Goal: Task Accomplishment & Management: Use online tool/utility

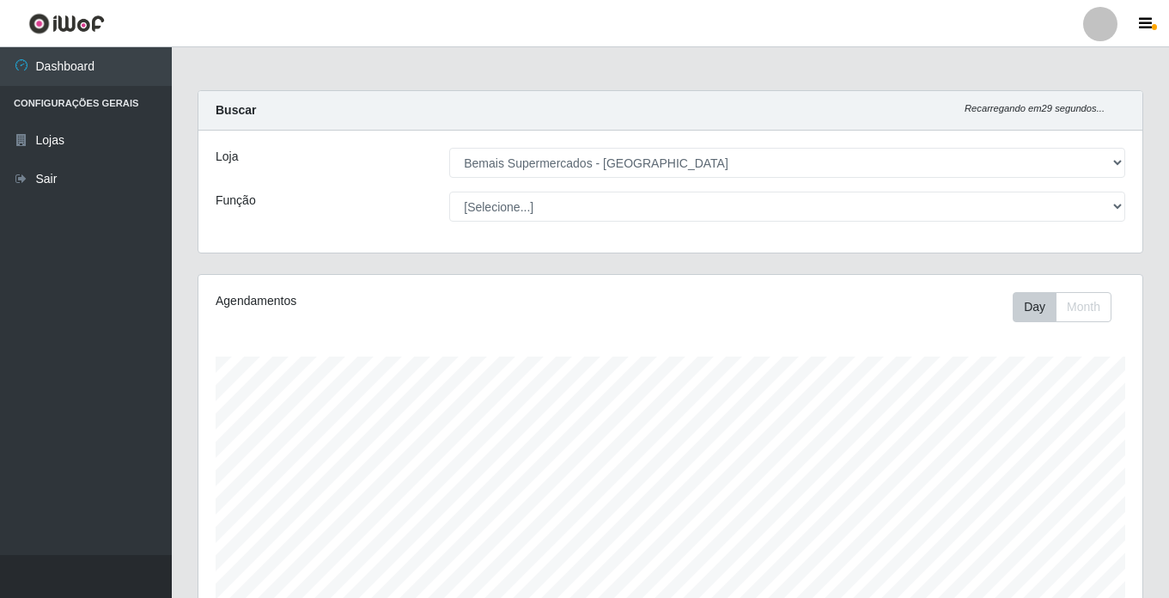
select select "250"
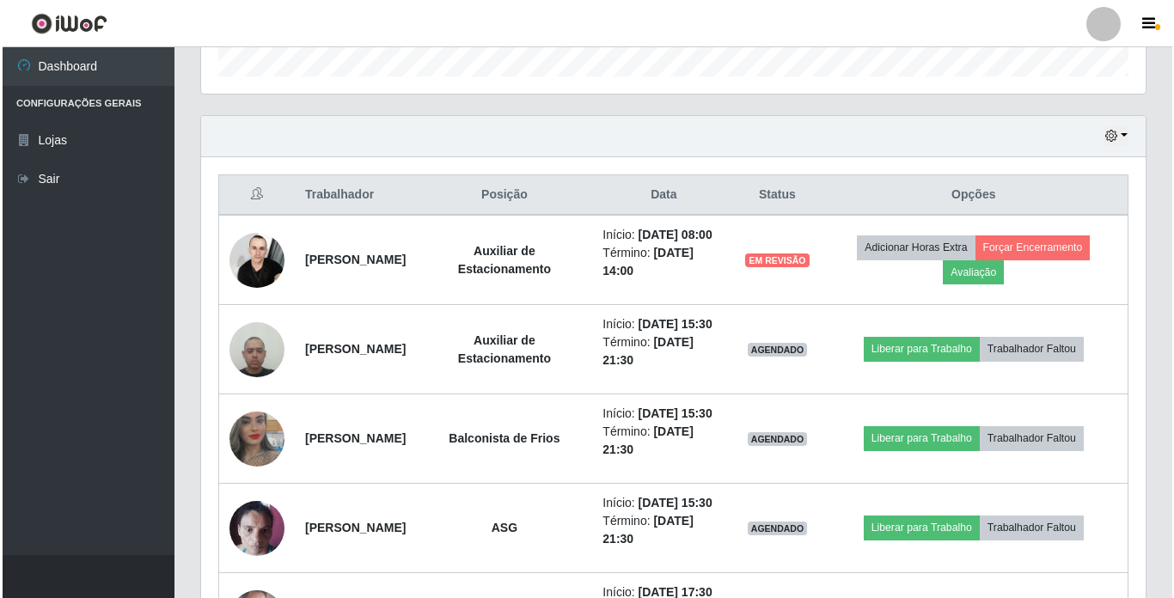
scroll to position [357, 944]
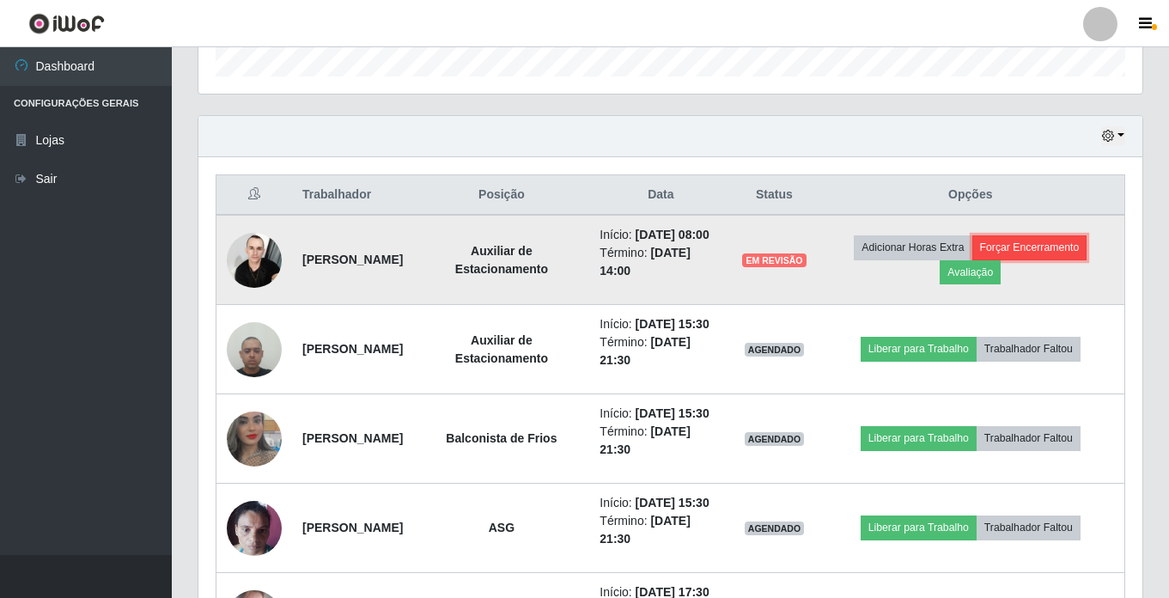
click at [1064, 253] on button "Forçar Encerramento" at bounding box center [1029, 247] width 115 height 24
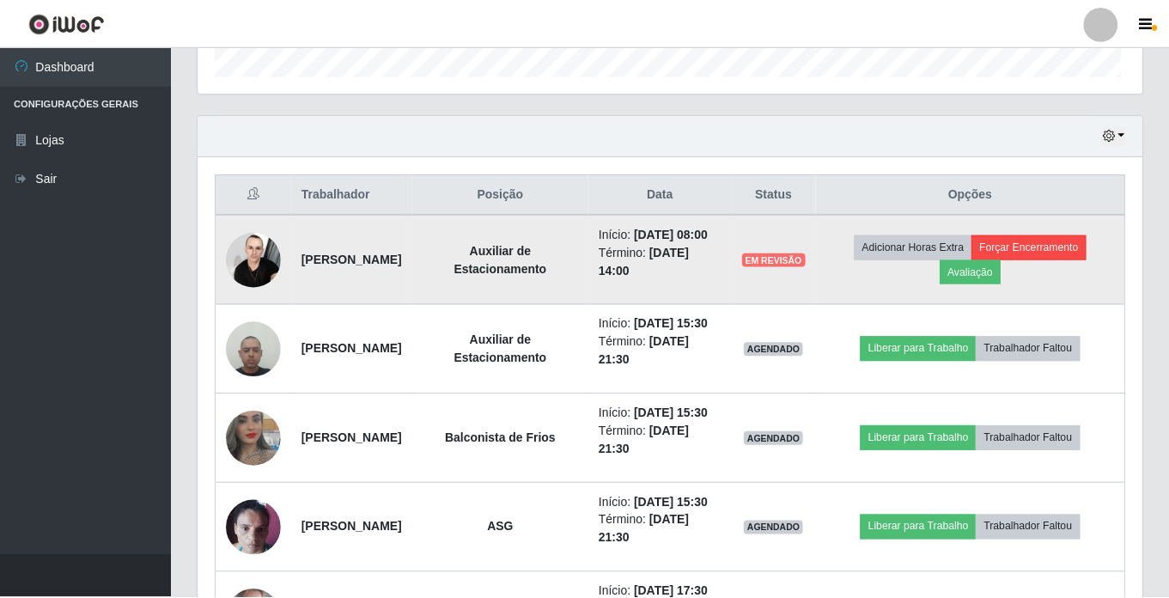
scroll to position [357, 936]
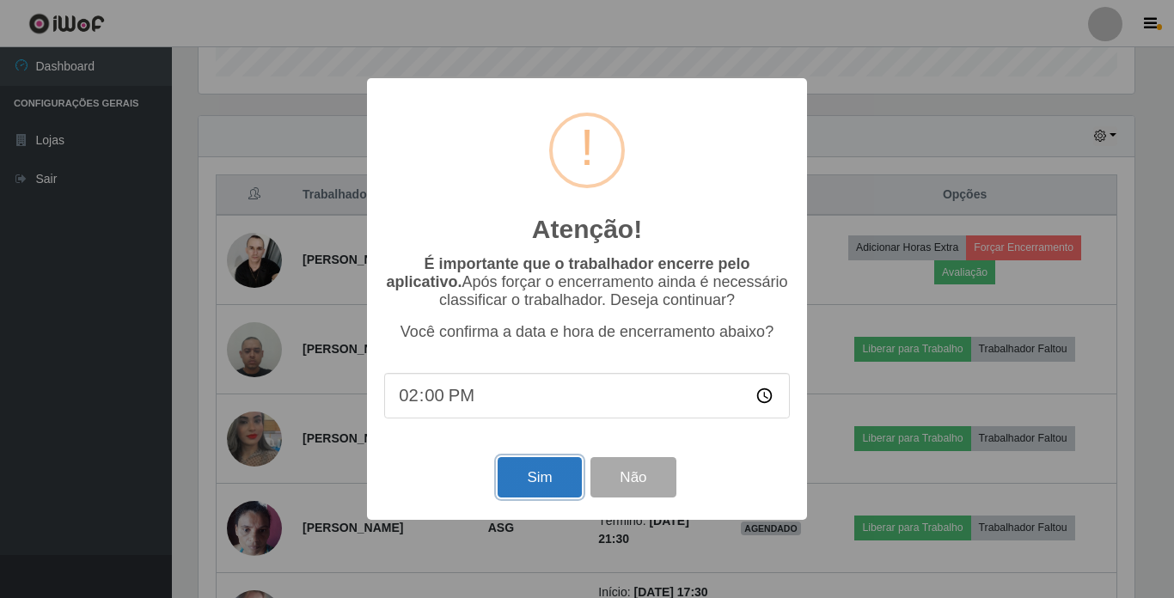
click at [532, 473] on button "Sim" at bounding box center [538, 477] width 83 height 40
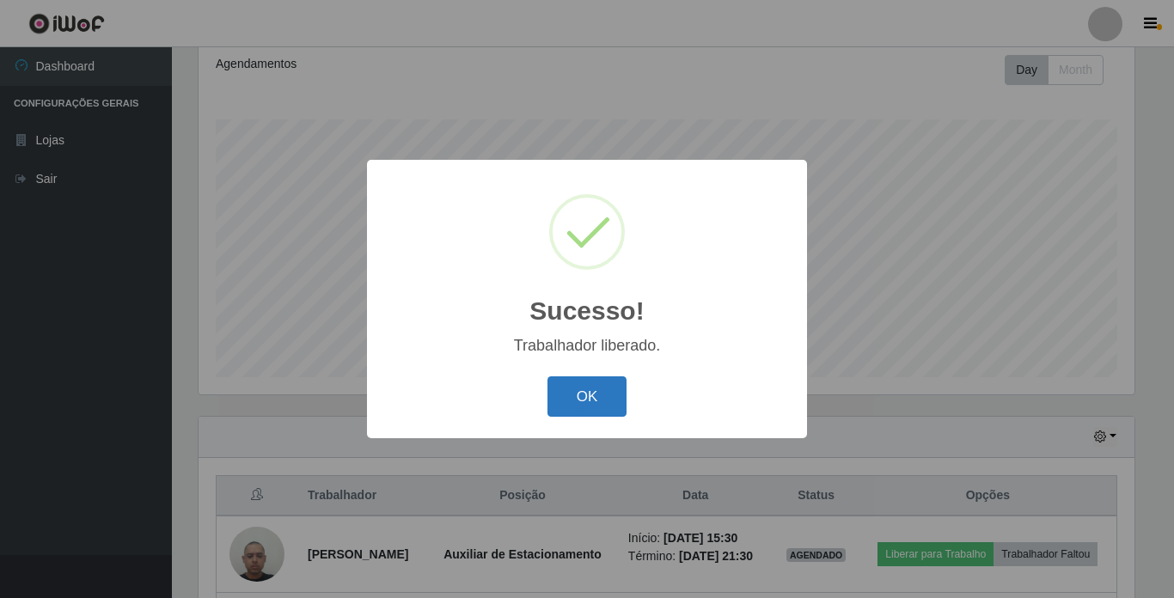
click at [586, 397] on button "OK" at bounding box center [587, 396] width 80 height 40
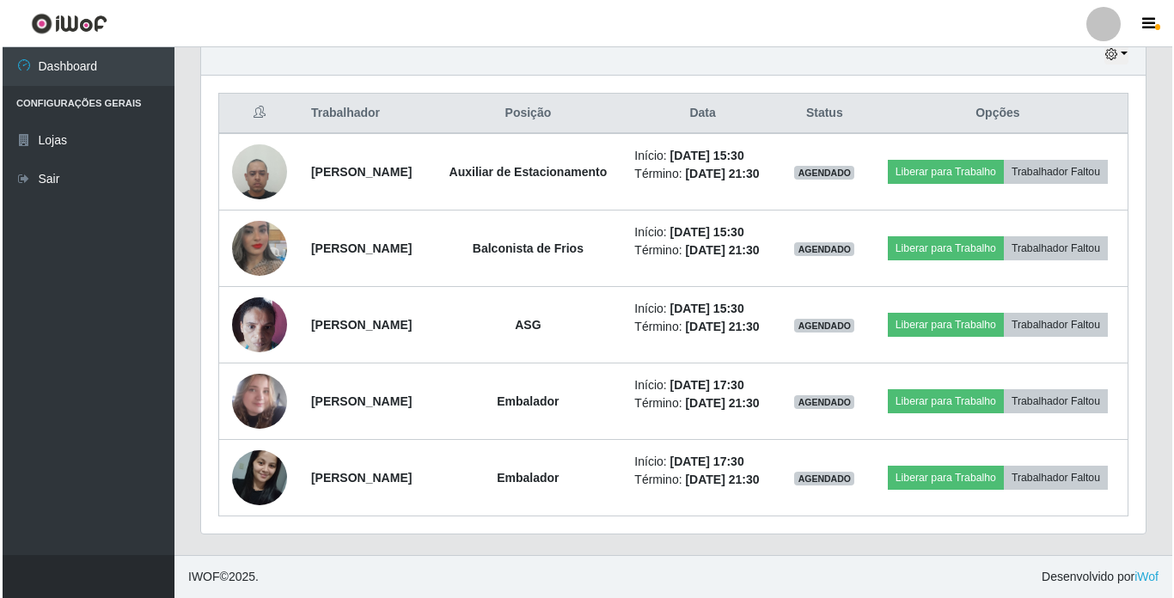
scroll to position [753, 0]
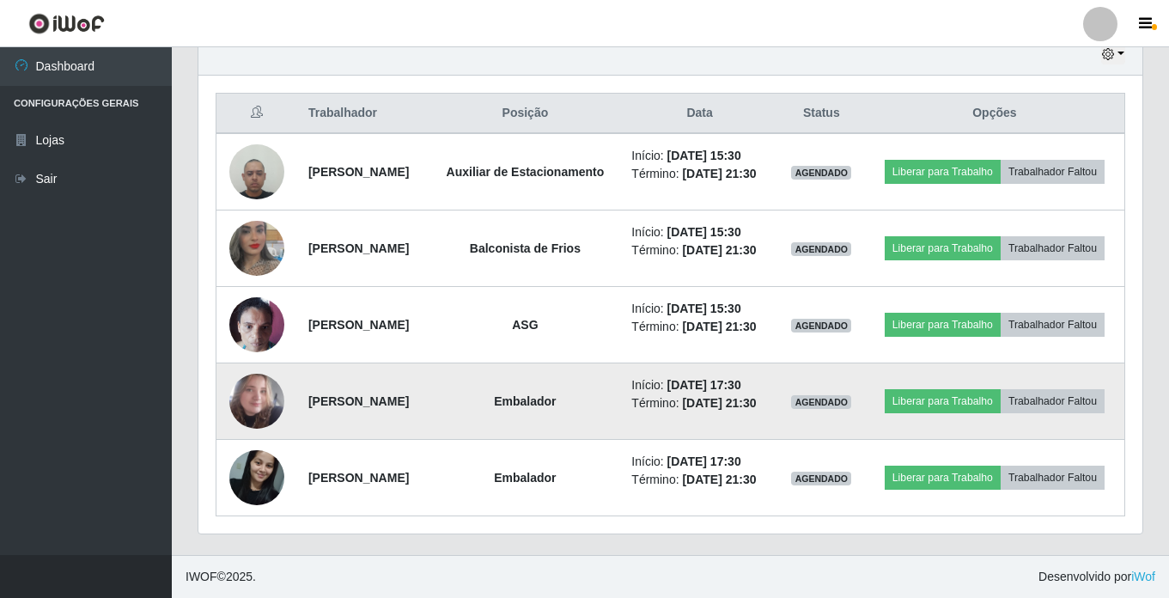
click at [257, 371] on img at bounding box center [256, 401] width 55 height 64
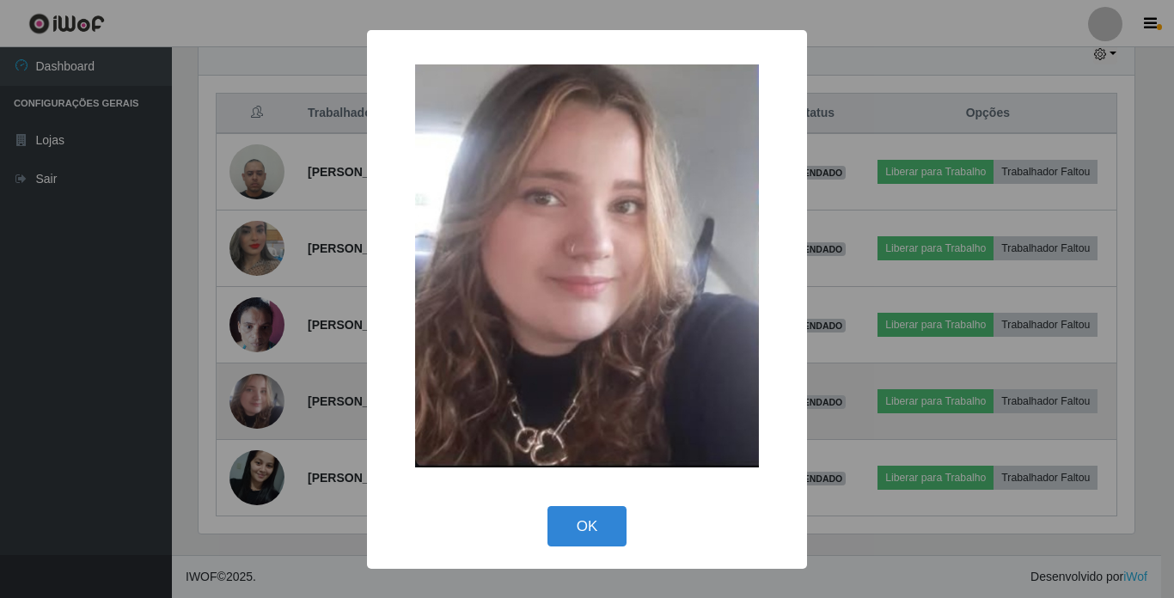
click at [257, 371] on div "× OK Cancel" at bounding box center [587, 299] width 1174 height 598
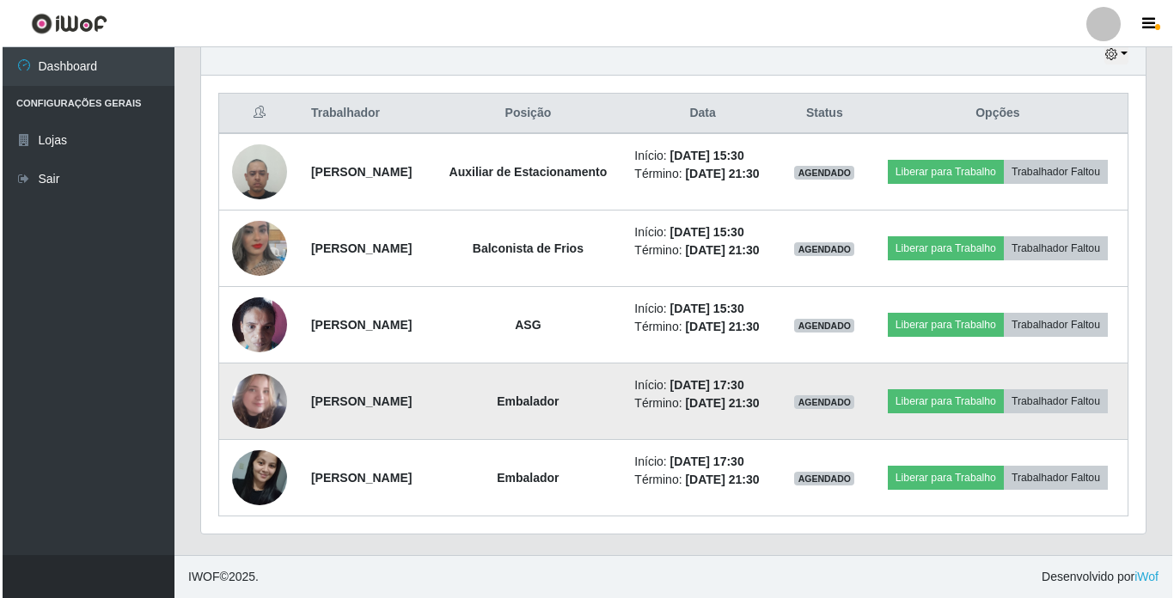
scroll to position [602, 0]
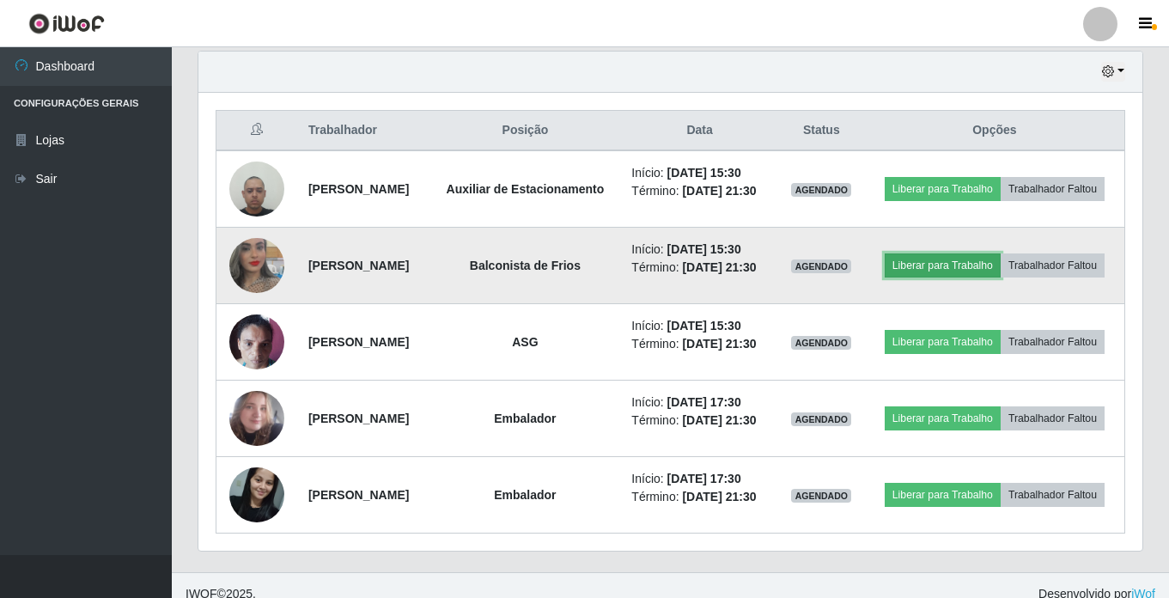
click at [997, 277] on button "Liberar para Trabalho" at bounding box center [943, 265] width 116 height 24
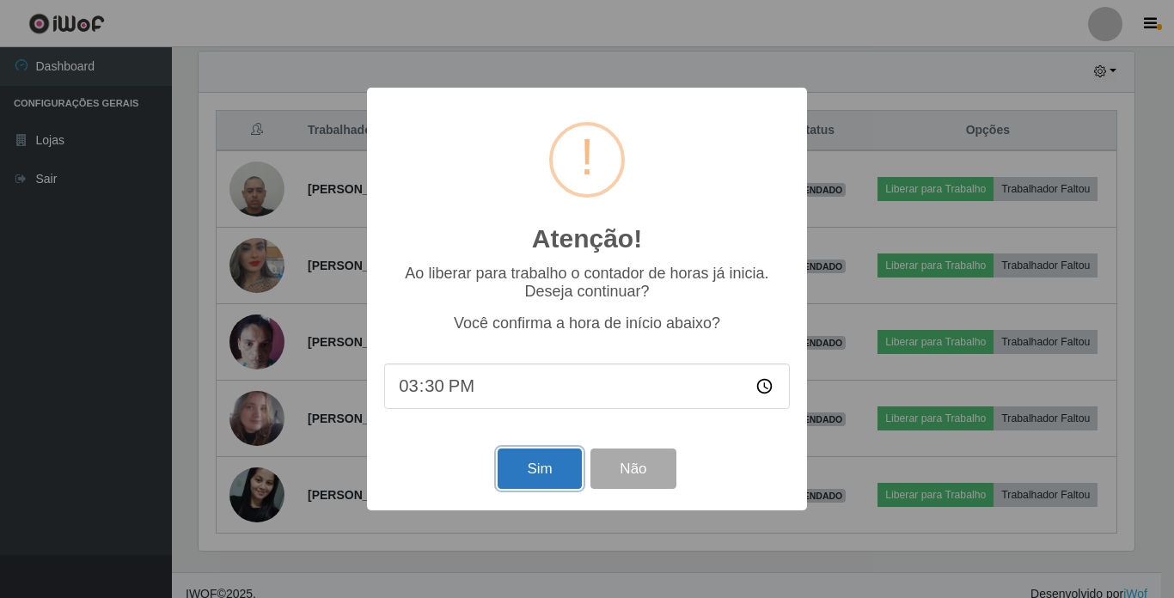
click at [521, 473] on button "Sim" at bounding box center [538, 468] width 83 height 40
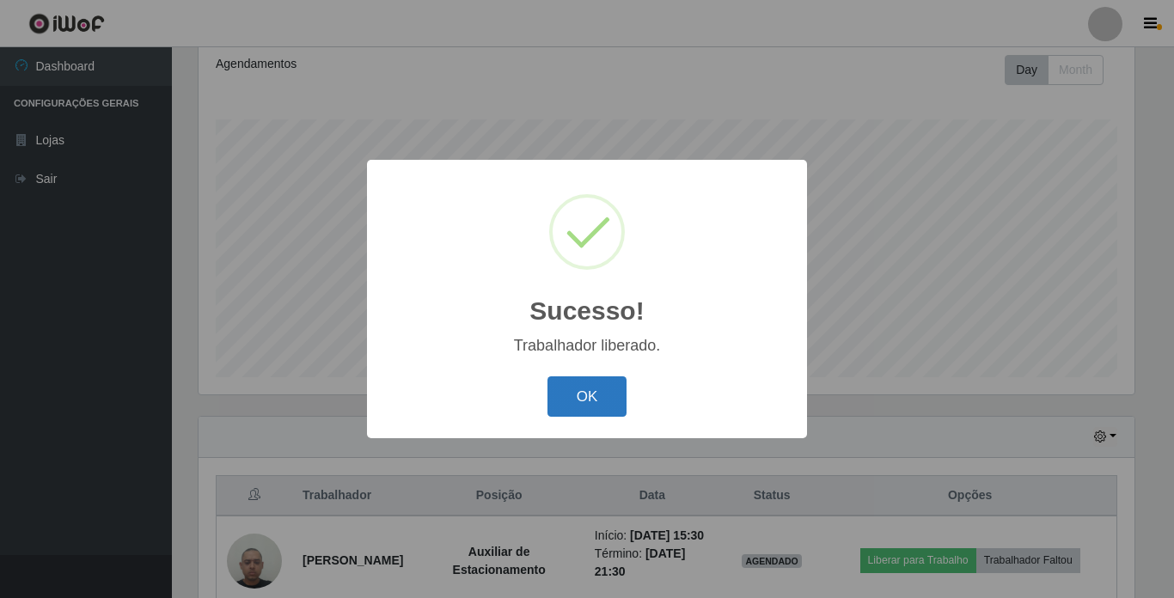
click at [589, 395] on button "OK" at bounding box center [587, 396] width 80 height 40
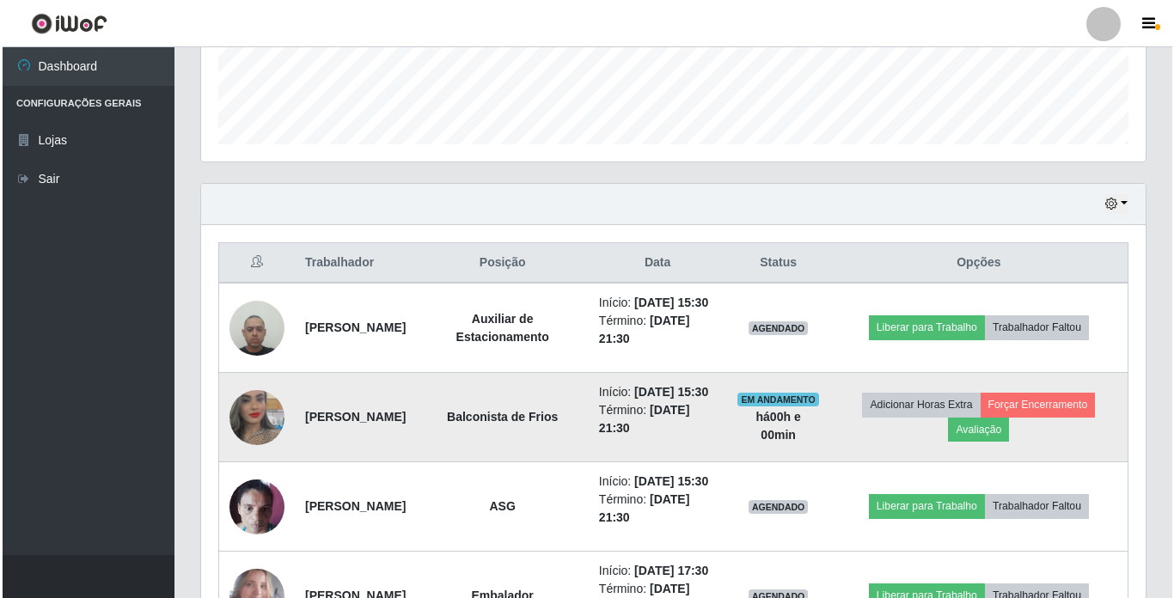
scroll to position [581, 0]
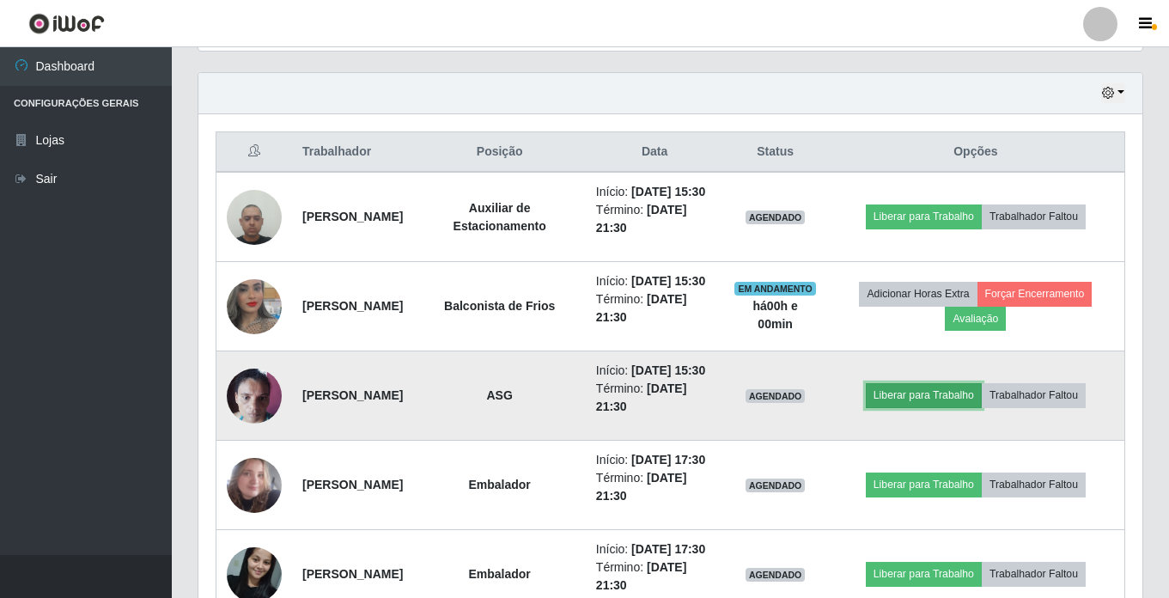
click at [953, 407] on button "Liberar para Trabalho" at bounding box center [924, 395] width 116 height 24
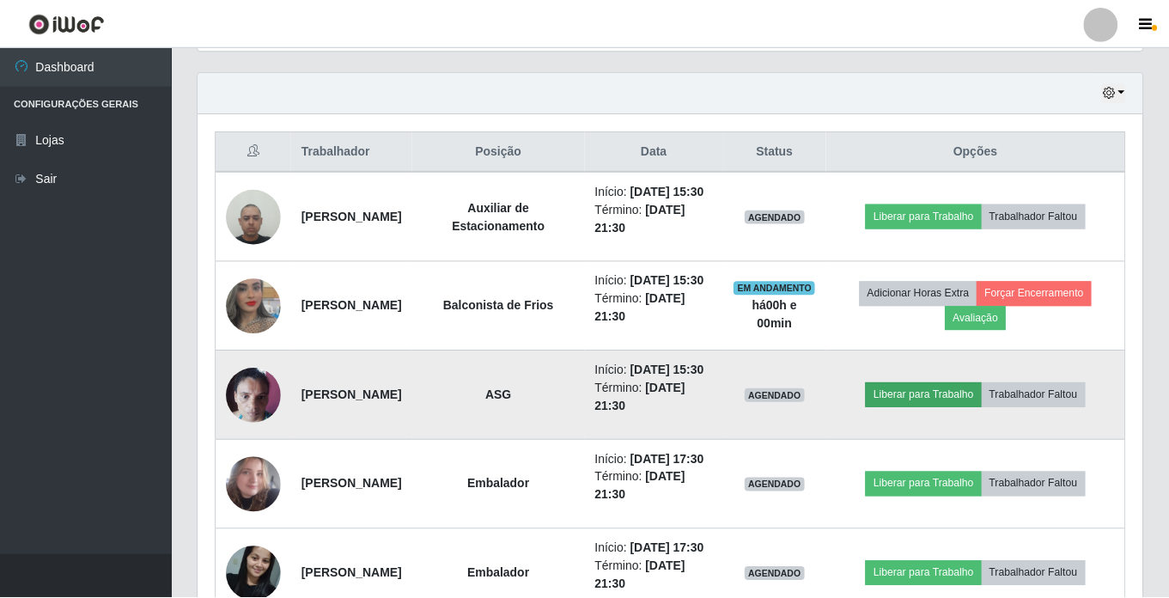
scroll to position [357, 936]
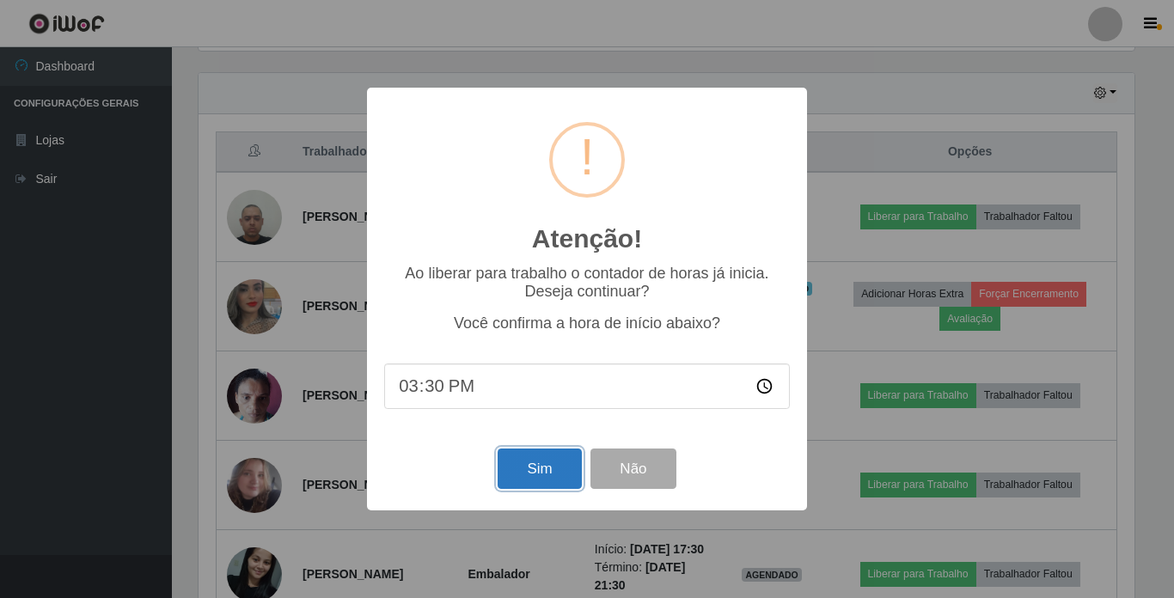
click at [534, 482] on button "Sim" at bounding box center [538, 468] width 83 height 40
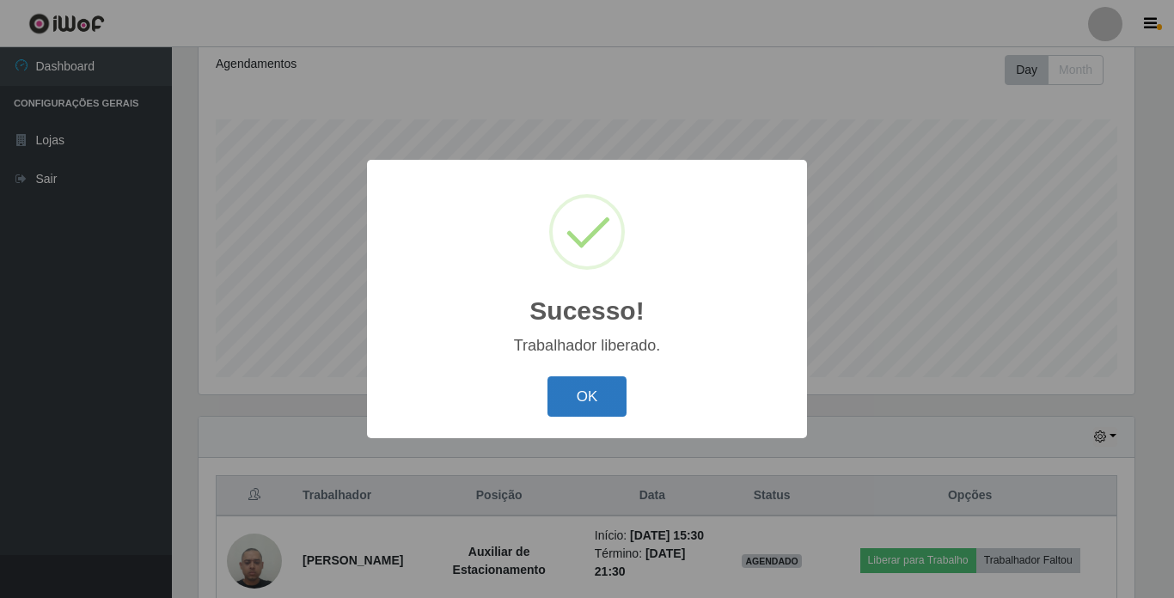
click at [575, 387] on button "OK" at bounding box center [587, 396] width 80 height 40
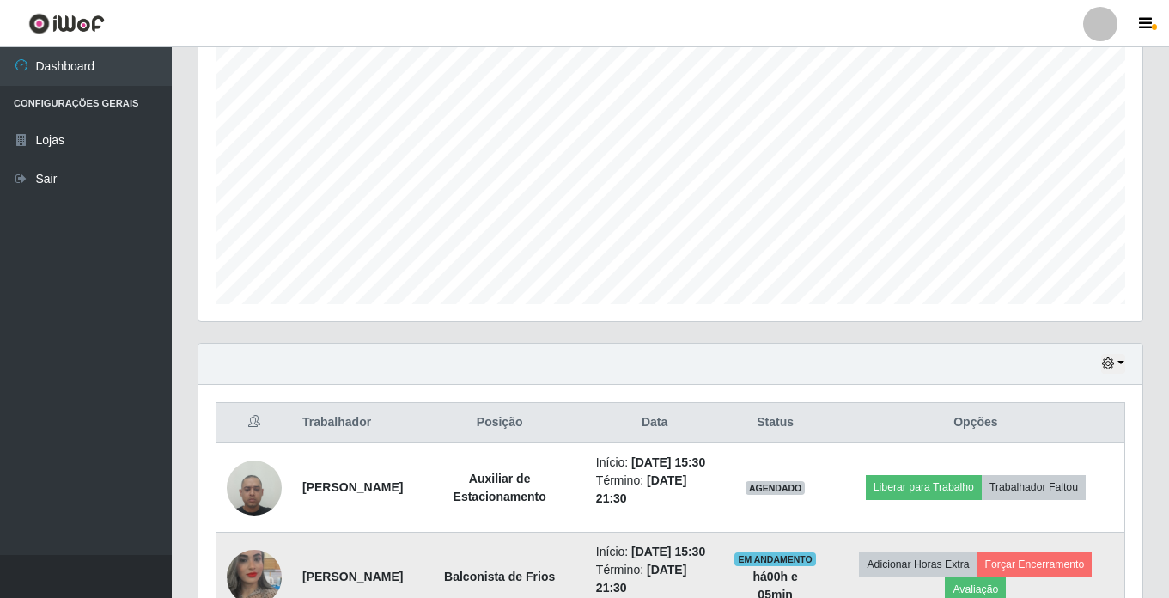
scroll to position [495, 0]
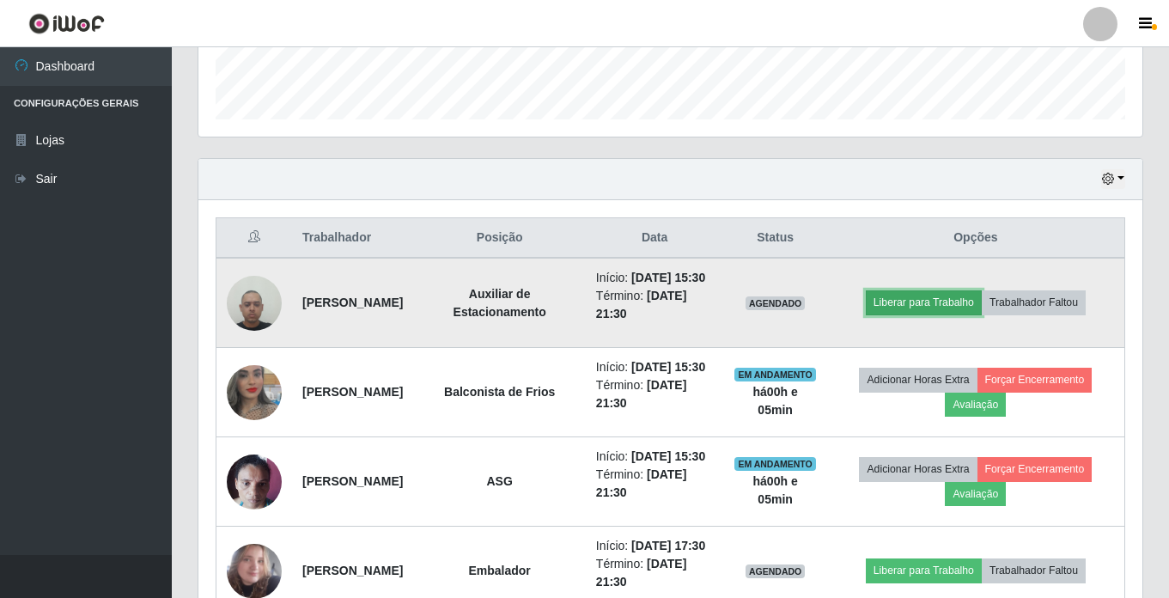
click at [942, 308] on button "Liberar para Trabalho" at bounding box center [924, 302] width 116 height 24
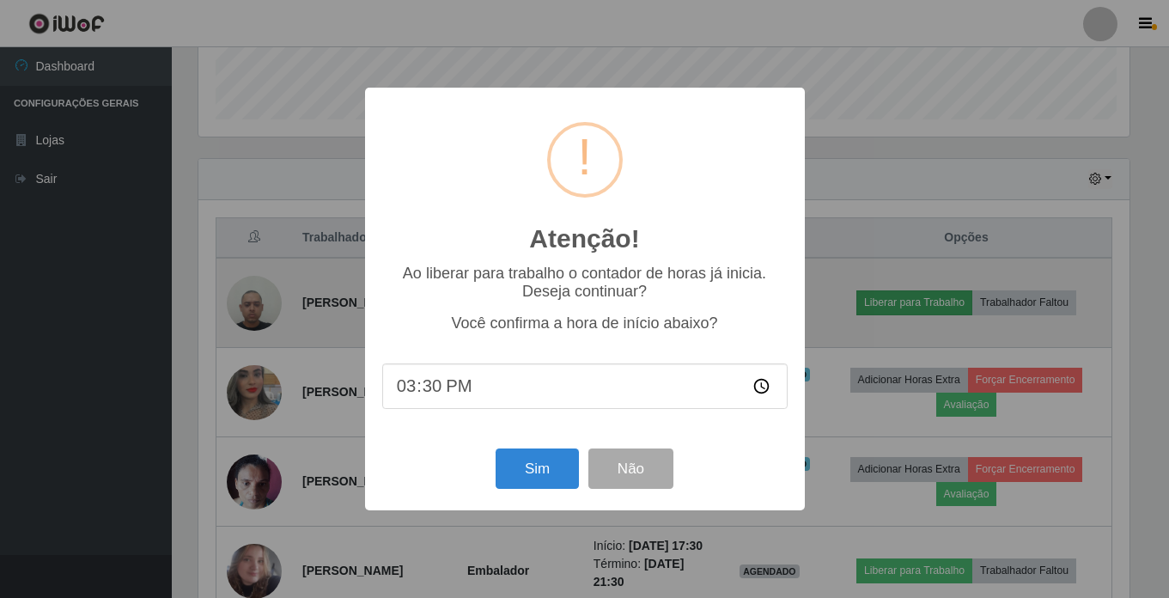
scroll to position [357, 936]
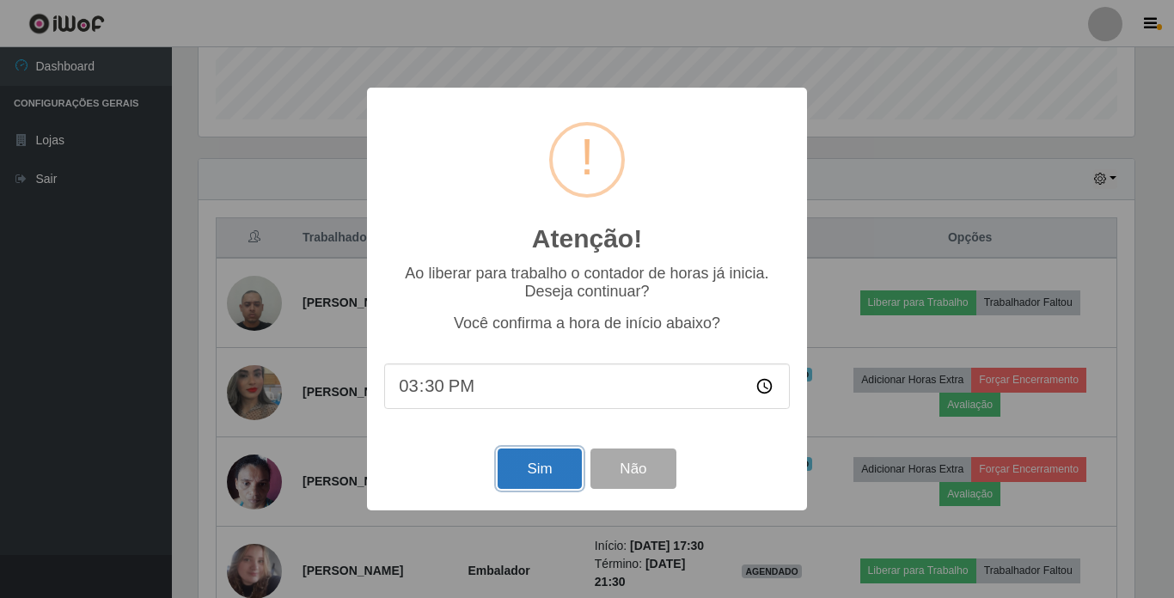
click at [546, 475] on button "Sim" at bounding box center [538, 468] width 83 height 40
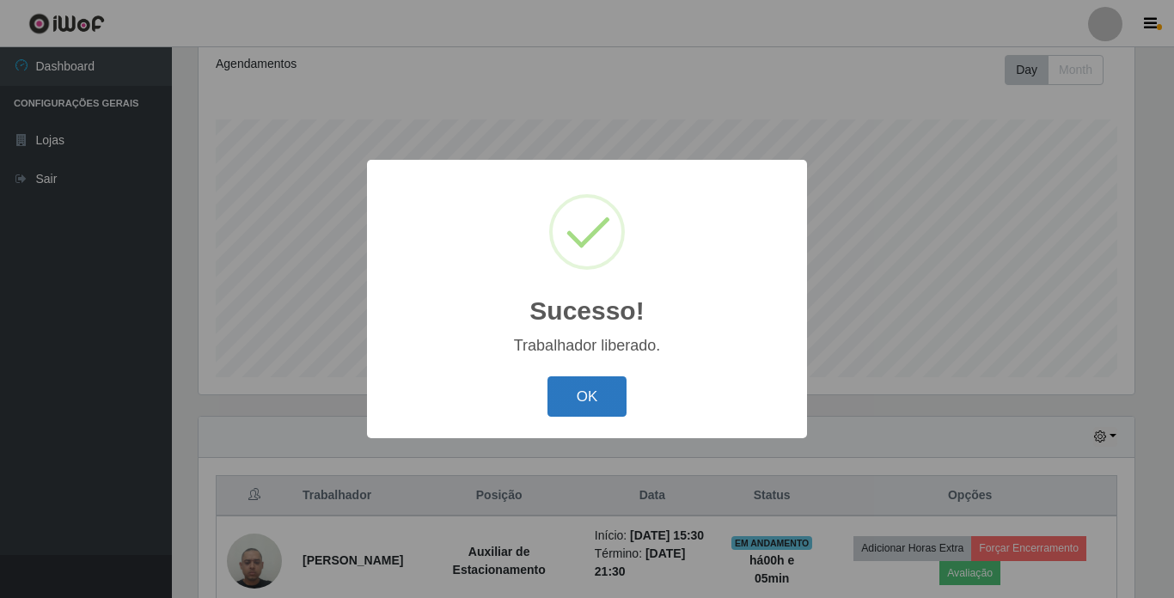
drag, startPoint x: 577, startPoint y: 390, endPoint x: 586, endPoint y: 392, distance: 8.8
click at [576, 390] on button "OK" at bounding box center [587, 396] width 80 height 40
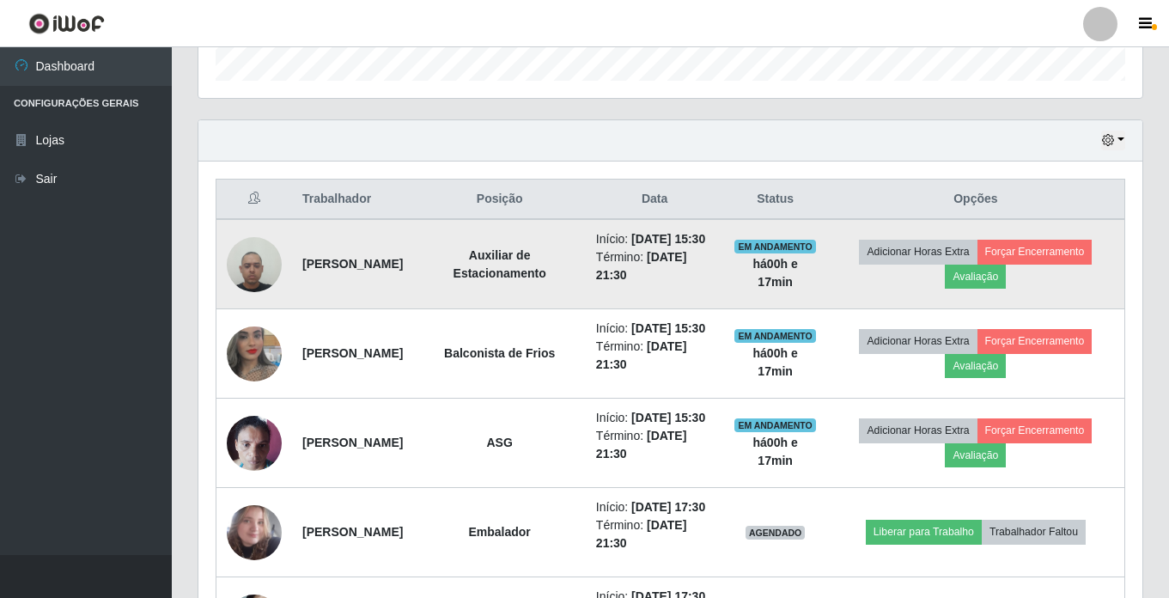
scroll to position [516, 0]
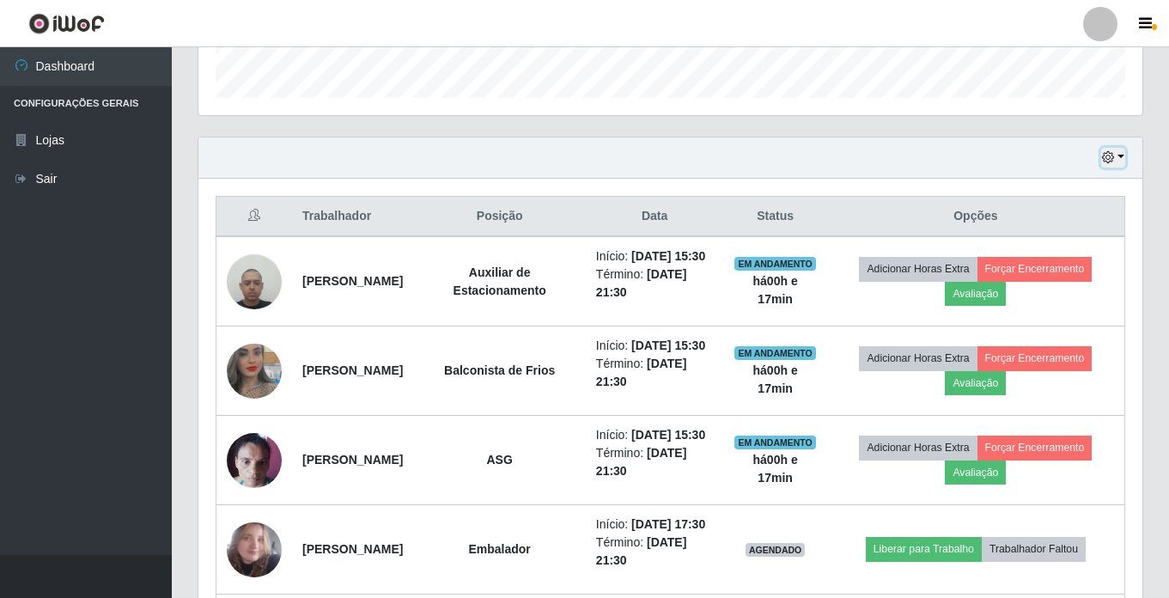
click at [1106, 157] on icon "button" at bounding box center [1108, 157] width 12 height 12
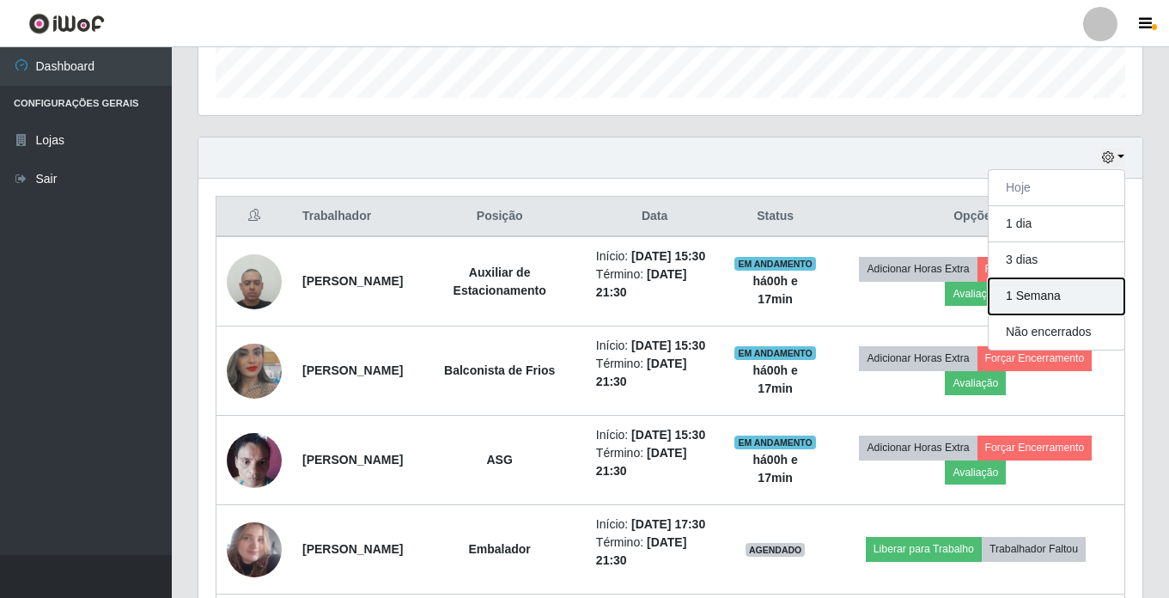
click at [1036, 291] on button "1 Semana" at bounding box center [1057, 296] width 136 height 36
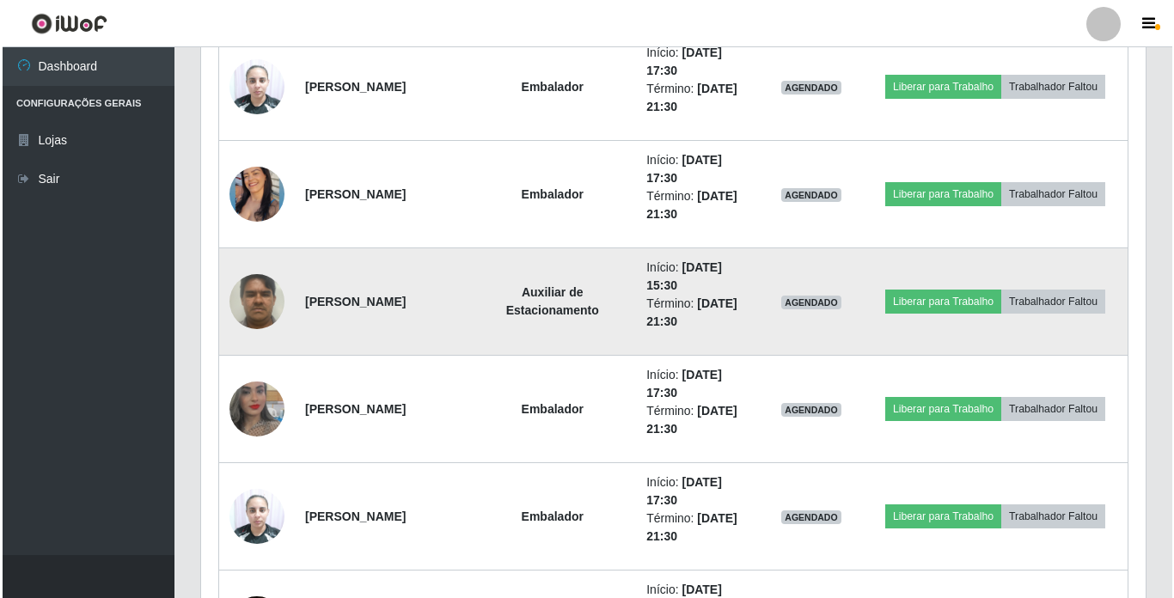
scroll to position [4640, 0]
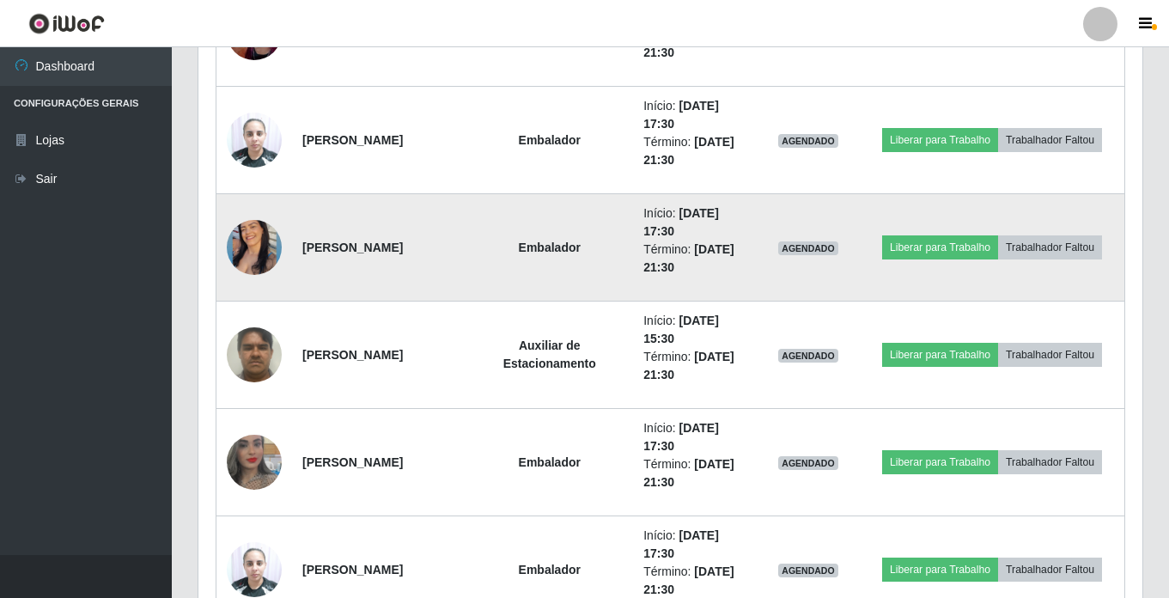
click at [253, 237] on img at bounding box center [254, 247] width 55 height 69
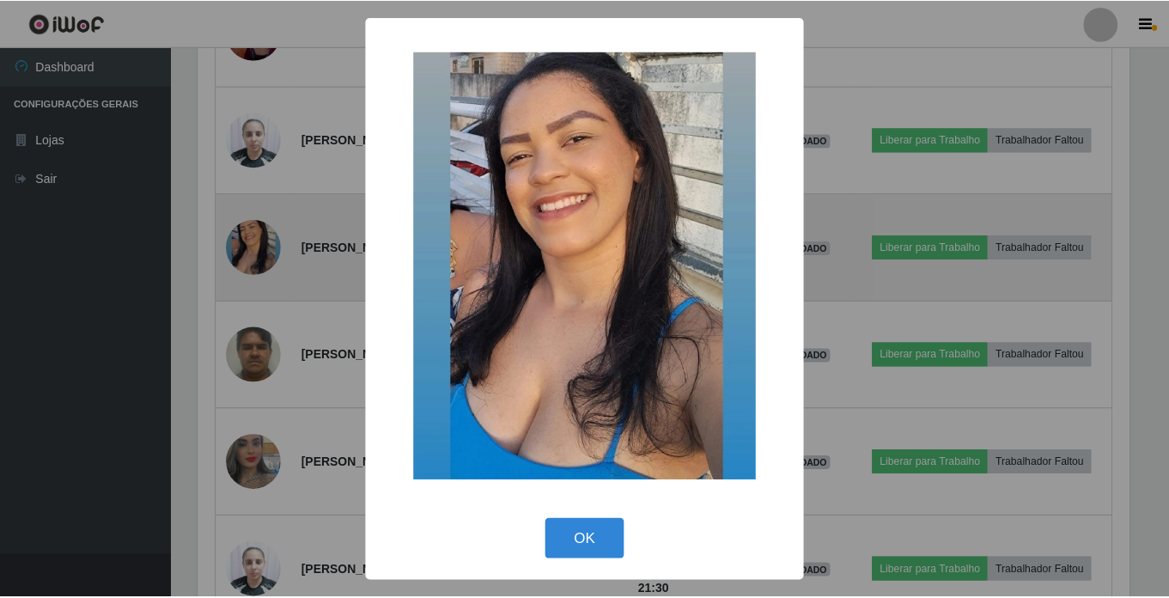
scroll to position [357, 936]
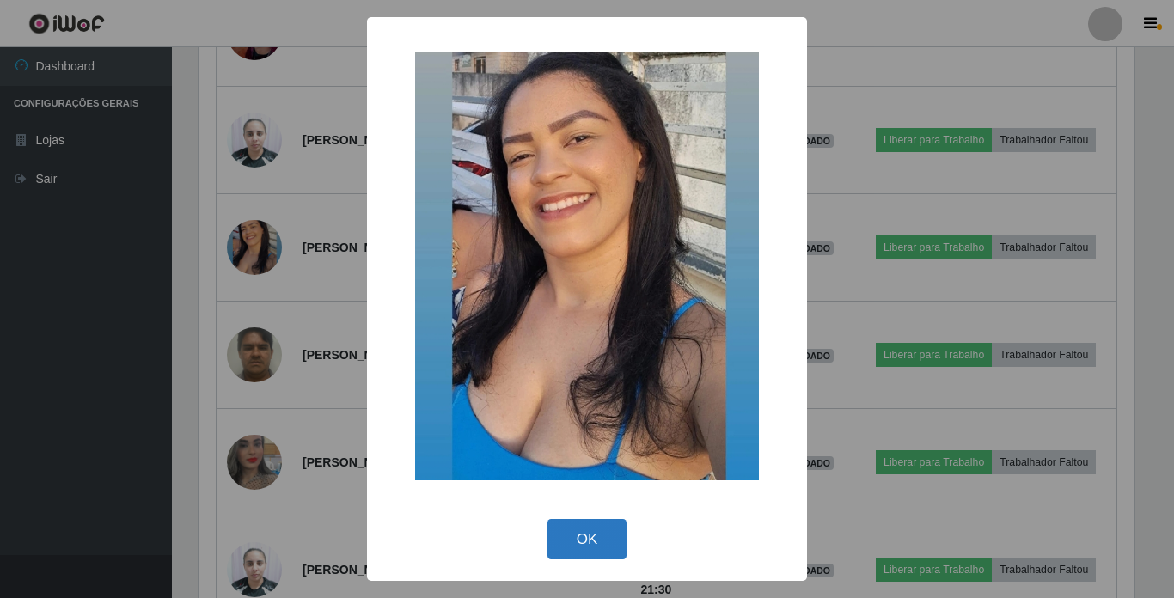
click at [571, 548] on button "OK" at bounding box center [587, 539] width 80 height 40
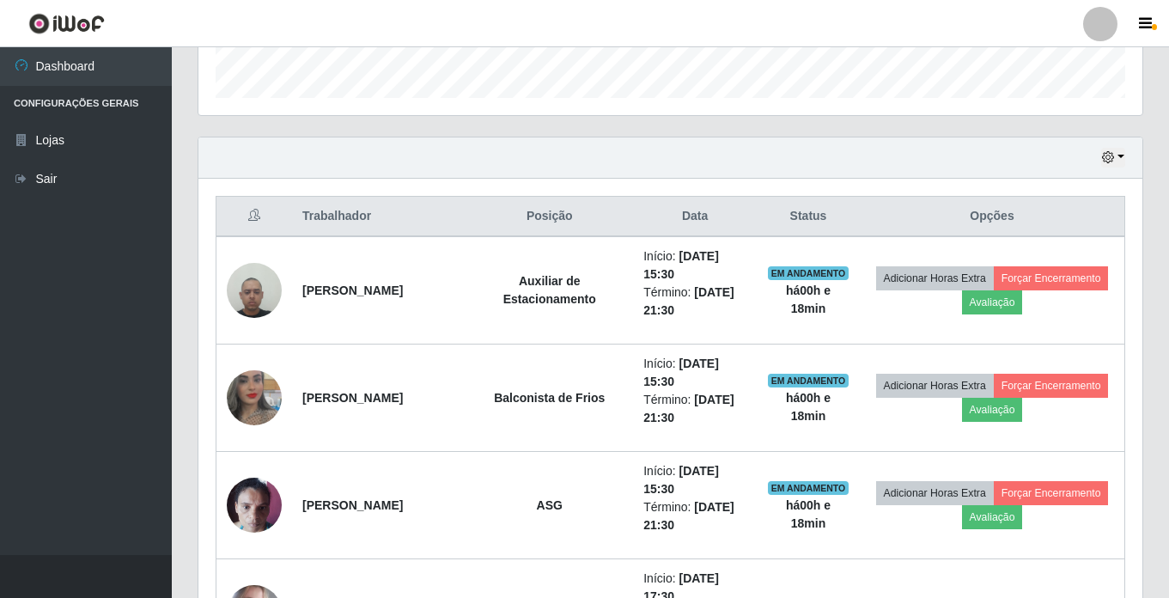
scroll to position [430, 0]
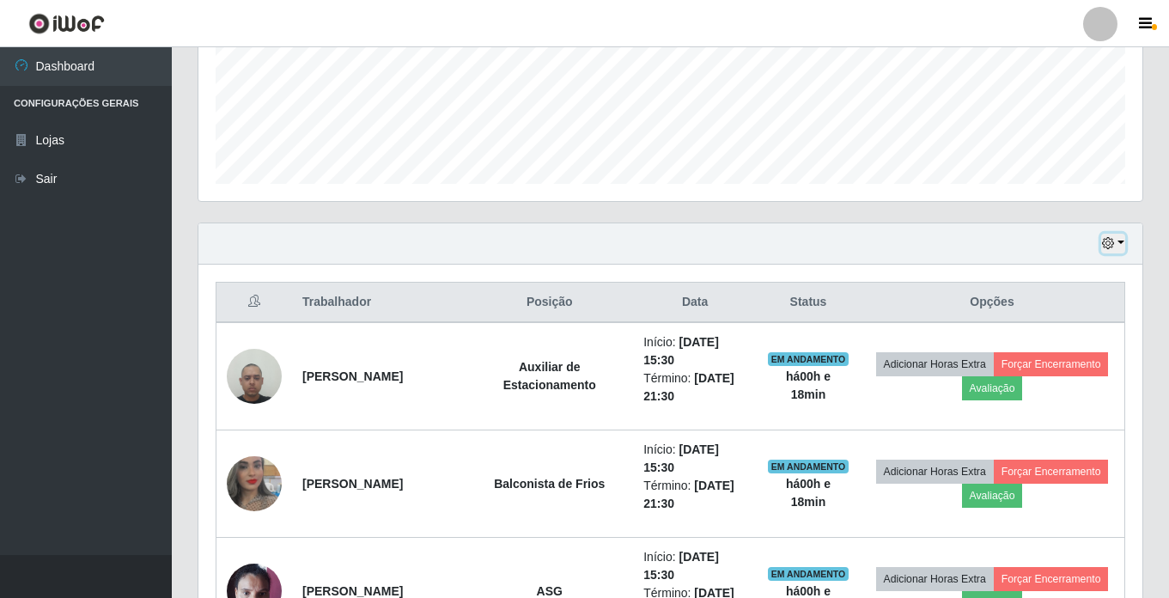
click at [1119, 249] on button "button" at bounding box center [1113, 244] width 24 height 20
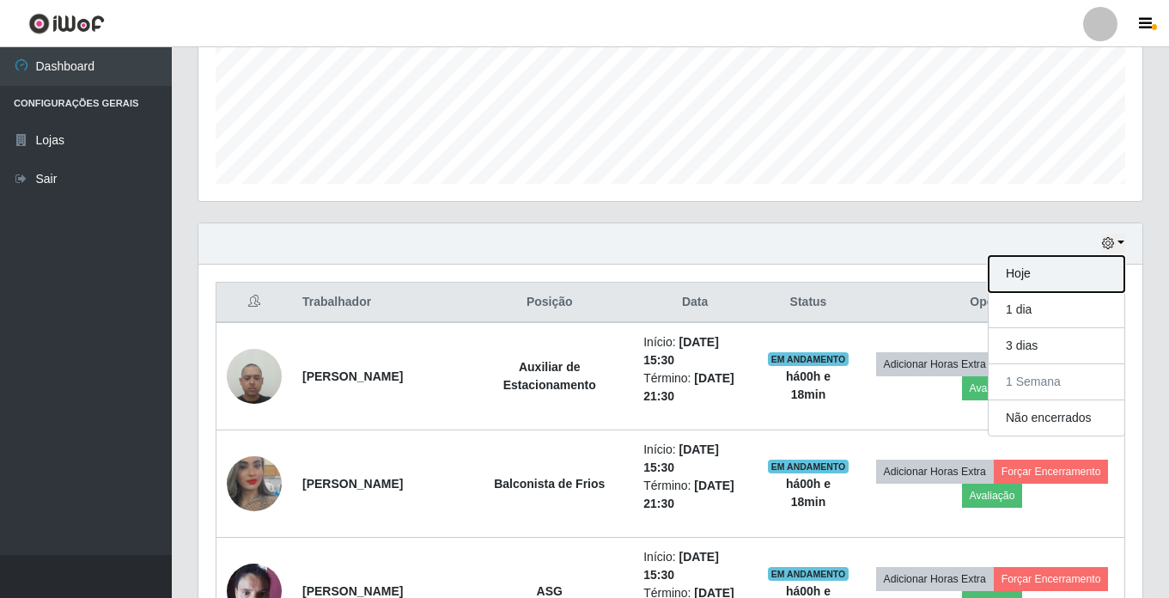
click at [1075, 265] on button "Hoje" at bounding box center [1057, 274] width 136 height 36
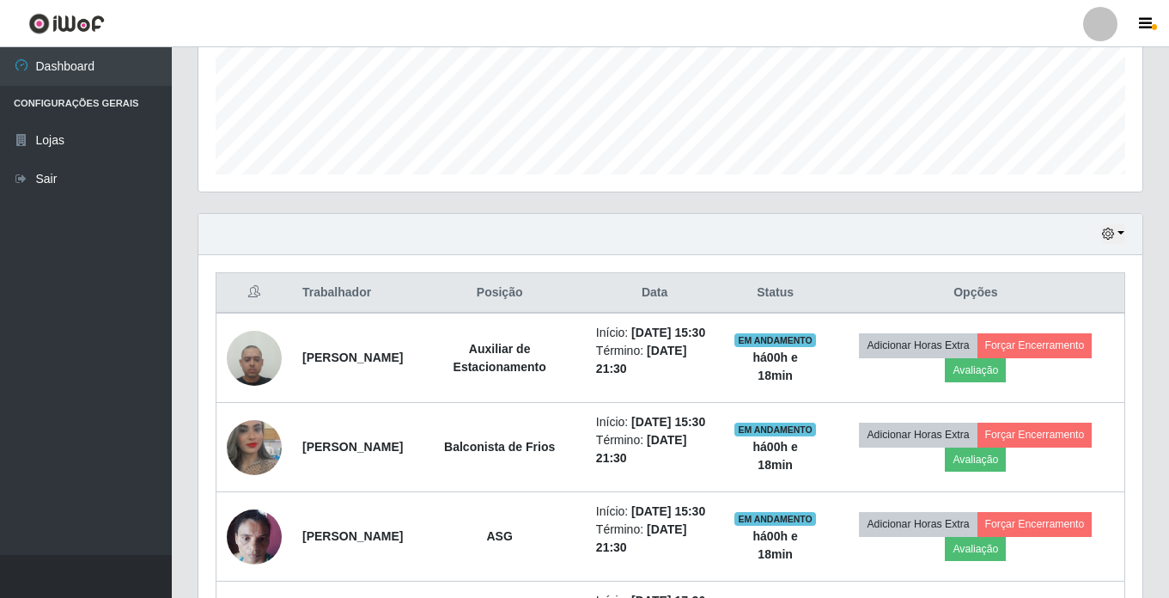
scroll to position [516, 0]
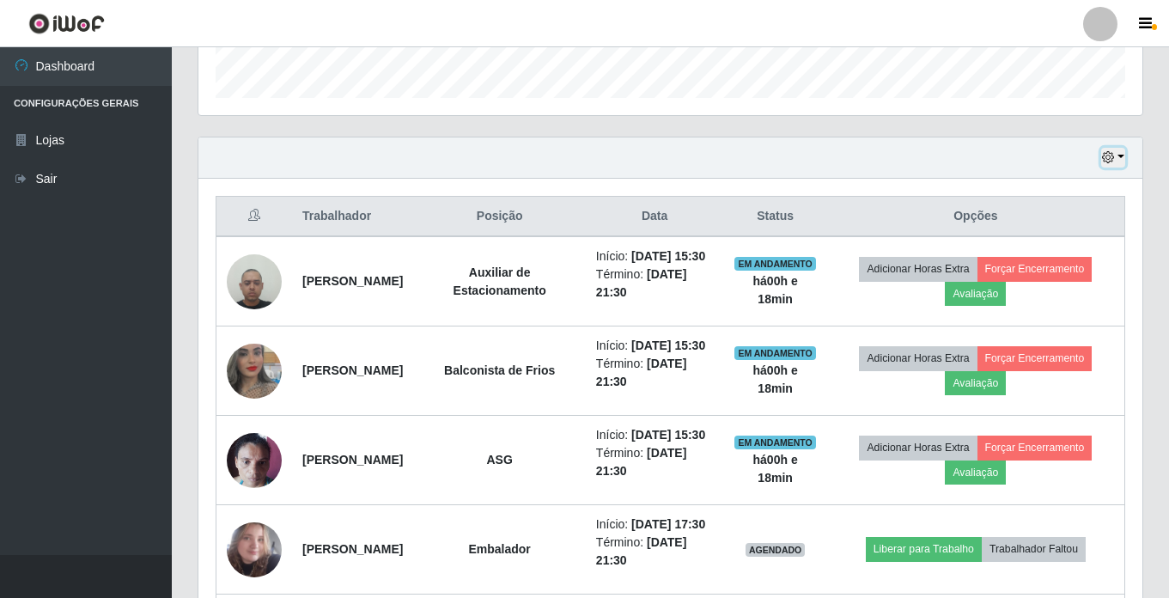
click at [1102, 166] on button "button" at bounding box center [1113, 158] width 24 height 20
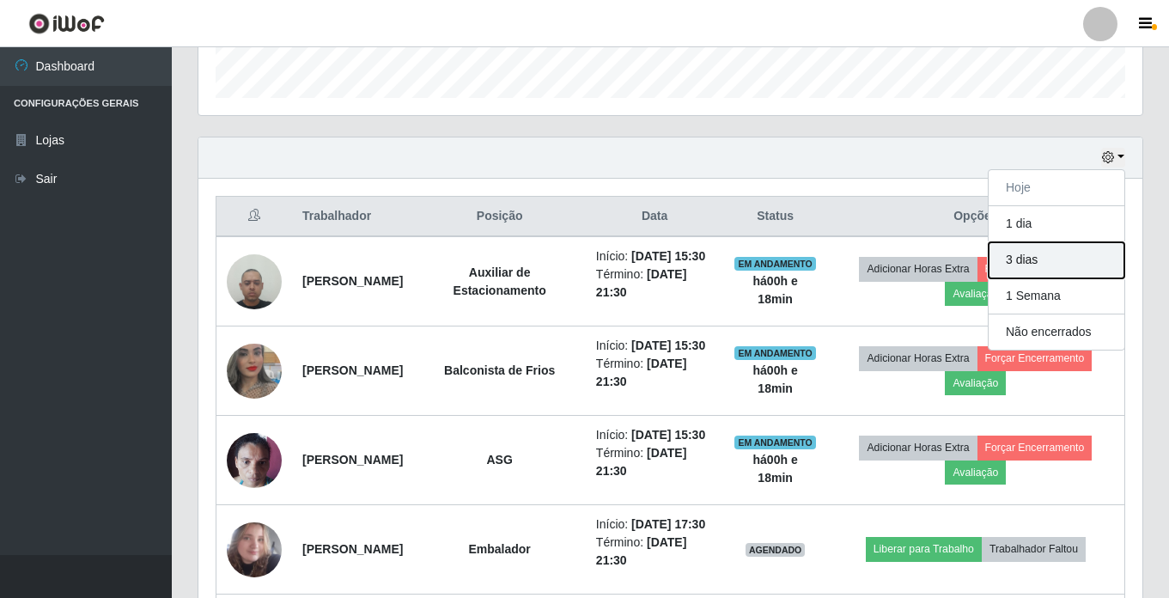
click at [1085, 260] on button "3 dias" at bounding box center [1057, 260] width 136 height 36
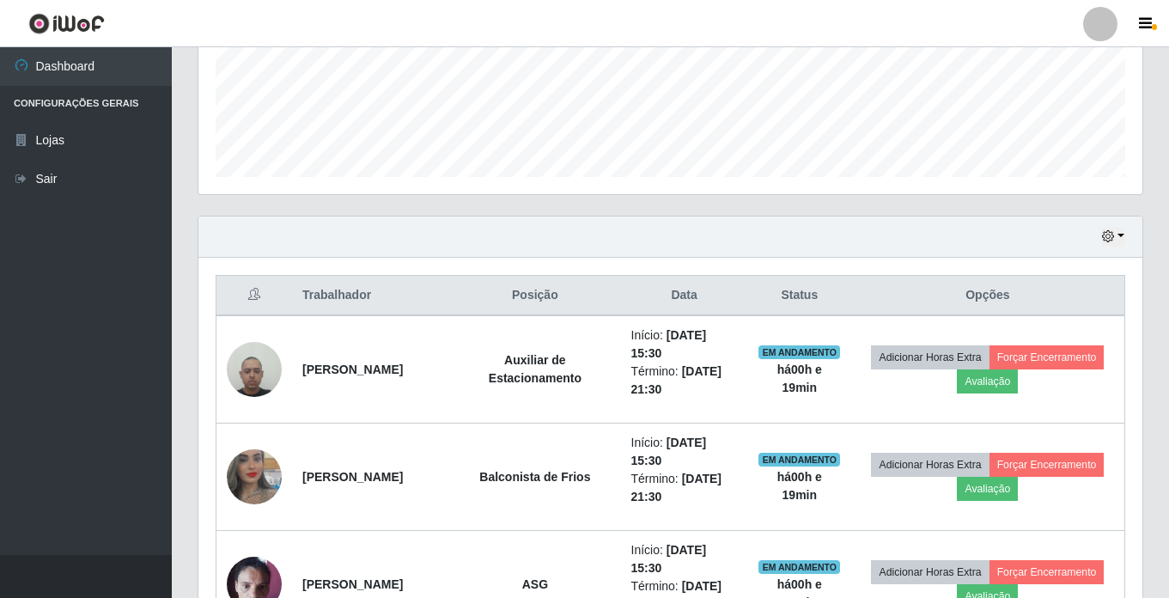
scroll to position [430, 0]
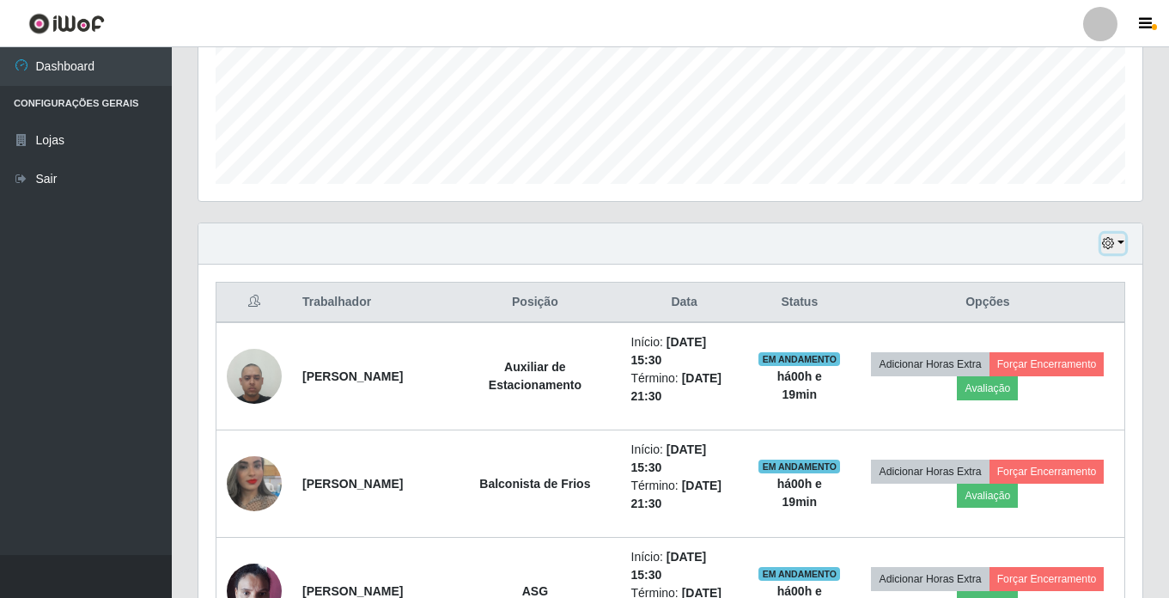
click at [1115, 241] on button "button" at bounding box center [1113, 244] width 24 height 20
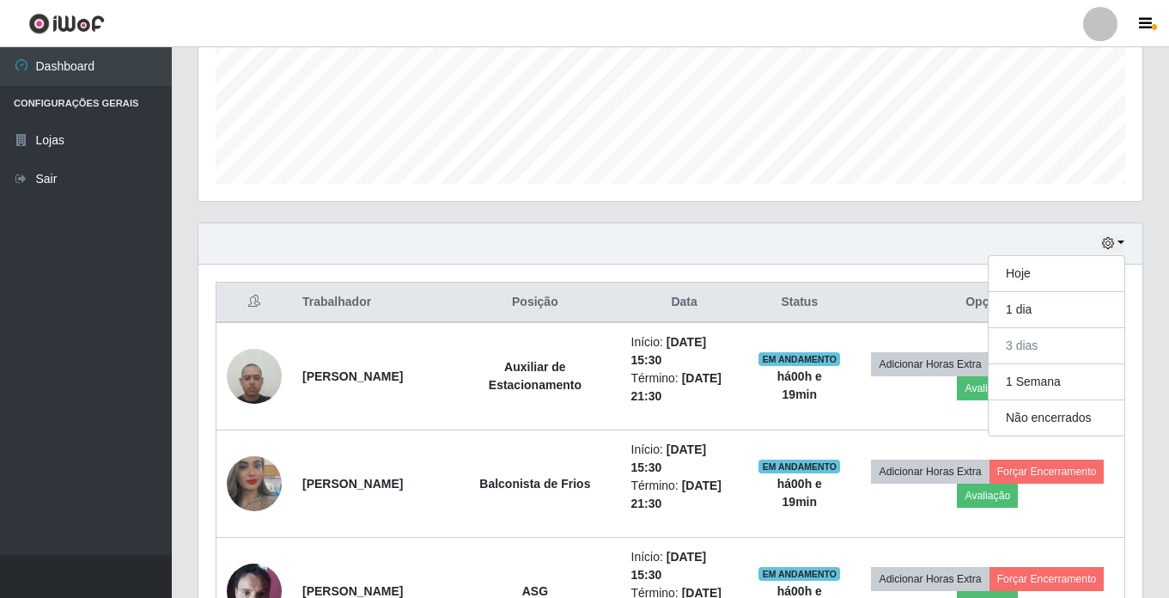
click at [1096, 251] on div "Hoje 1 dia 3 dias 1 Semana Não encerrados" at bounding box center [670, 243] width 944 height 41
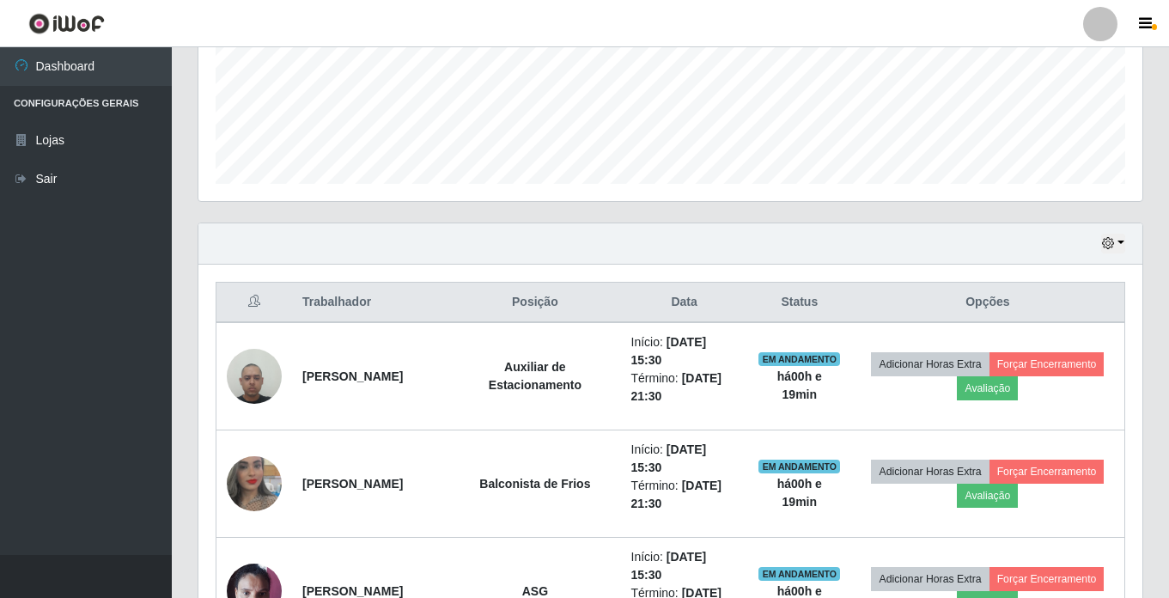
click at [1100, 238] on div "Hoje 1 dia 3 dias 1 Semana Não encerrados" at bounding box center [670, 243] width 944 height 41
click at [1109, 239] on icon "button" at bounding box center [1108, 243] width 12 height 12
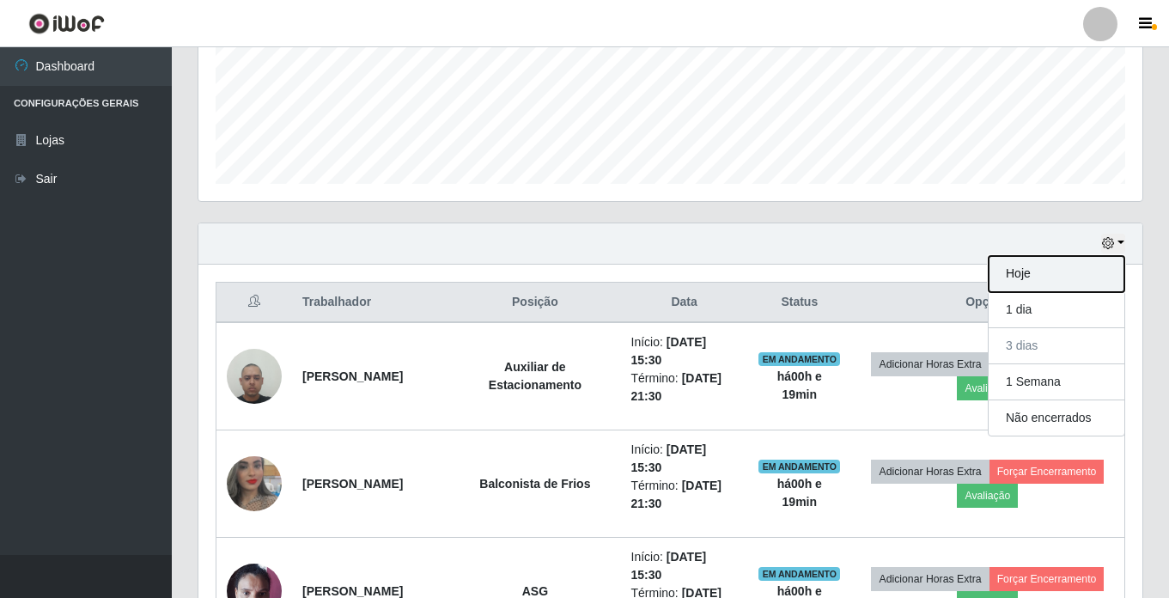
click at [1087, 261] on button "Hoje" at bounding box center [1057, 274] width 136 height 36
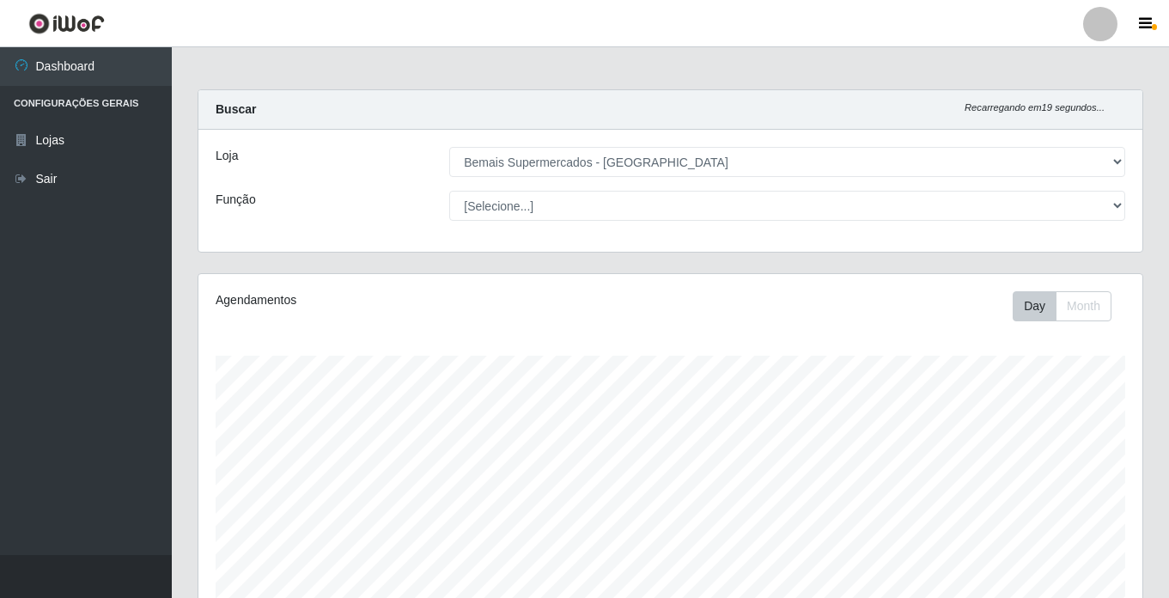
scroll to position [0, 0]
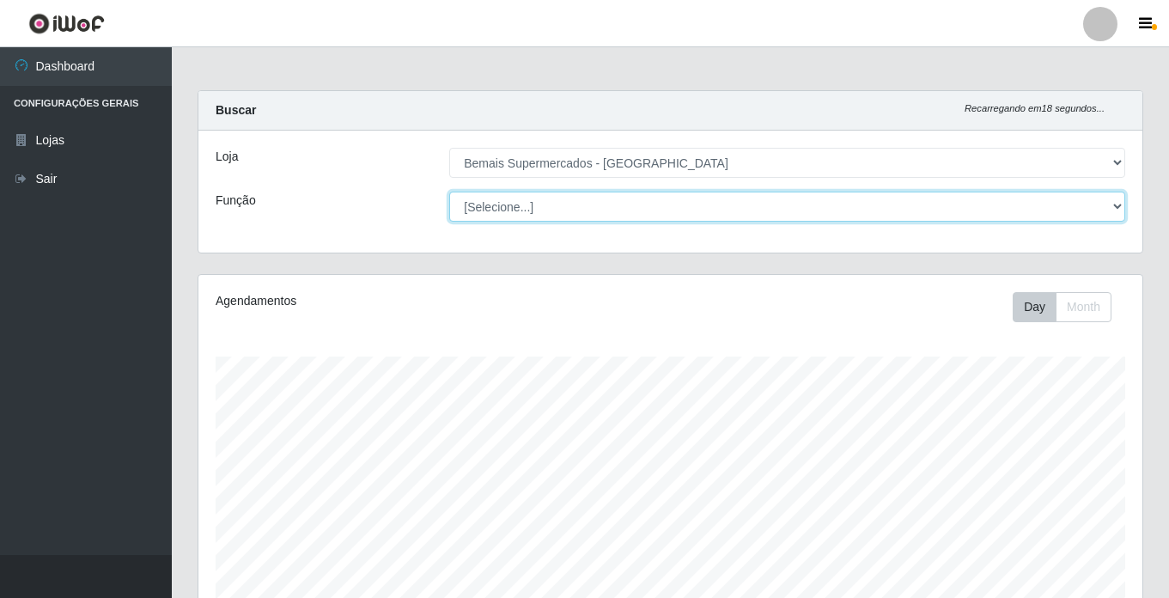
click at [533, 203] on select "[Selecione...] ASG ASG + ASG ++ Auxiliar de Estacionamento Auxiliar de Estacion…" at bounding box center [787, 207] width 676 height 30
select select "70"
click at [449, 192] on select "[Selecione...] ASG ASG + ASG ++ Auxiliar de Estacionamento Auxiliar de Estacion…" at bounding box center [787, 207] width 676 height 30
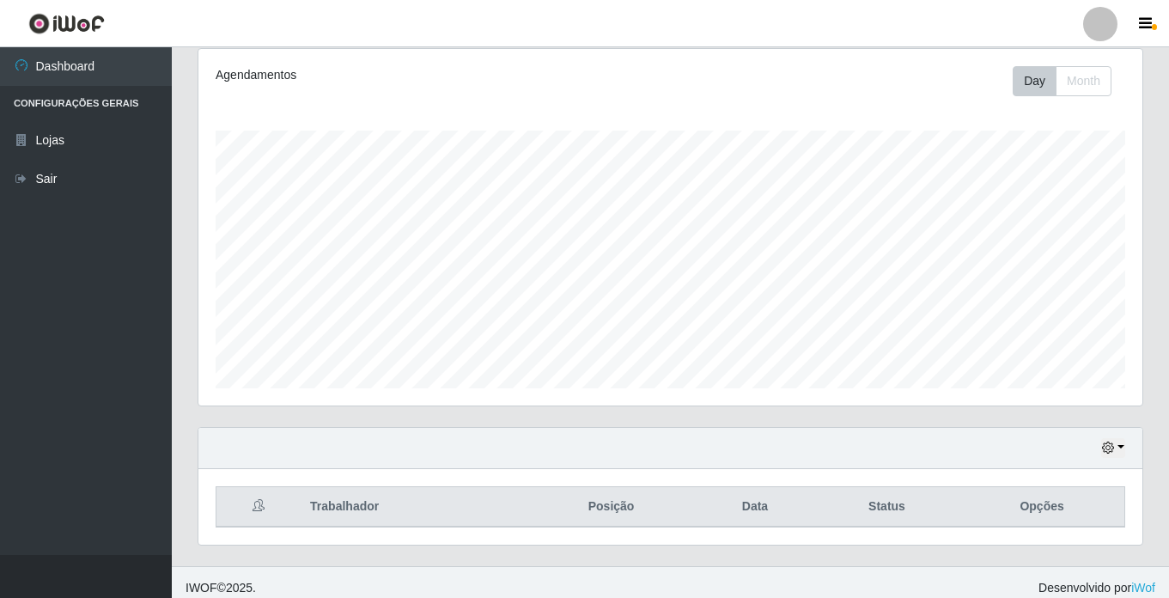
scroll to position [237, 0]
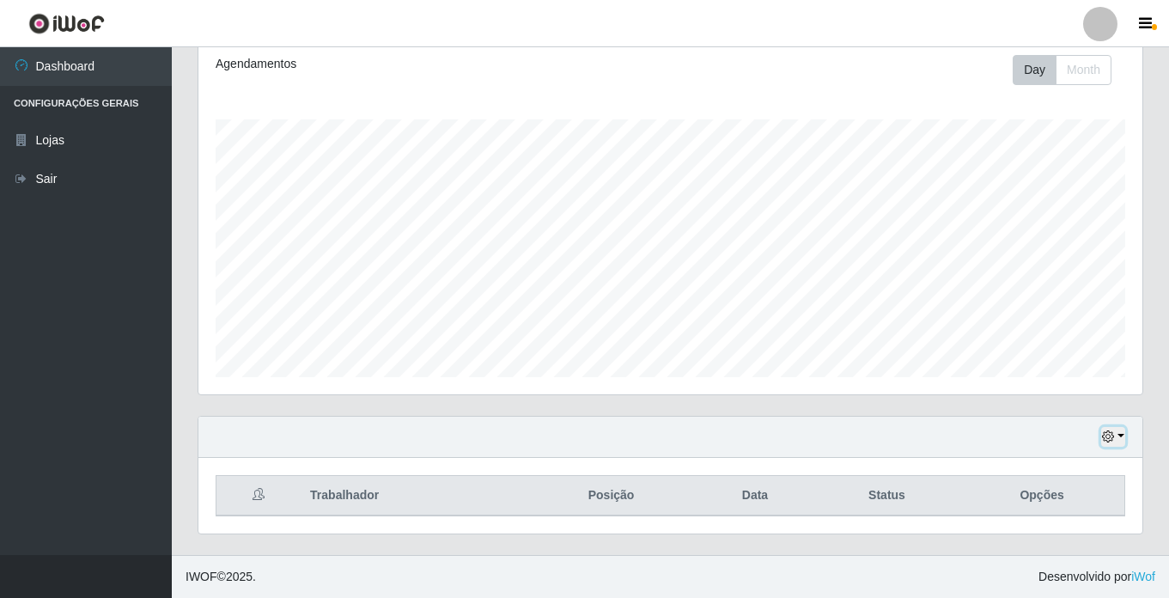
click at [1115, 436] on button "button" at bounding box center [1113, 437] width 24 height 20
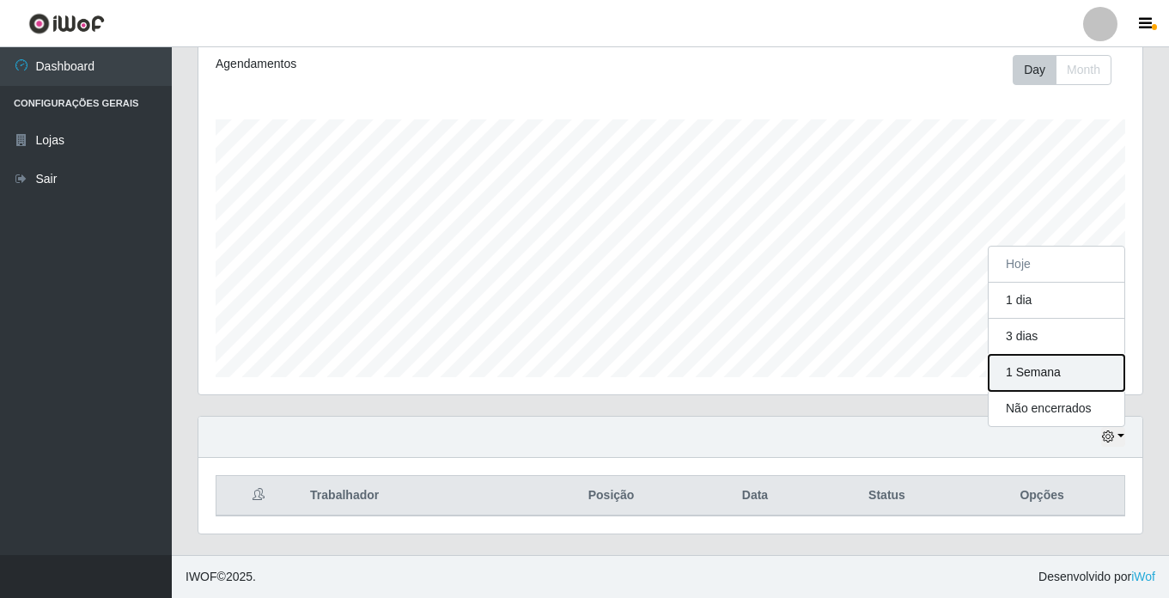
click at [1048, 372] on button "1 Semana" at bounding box center [1057, 373] width 136 height 36
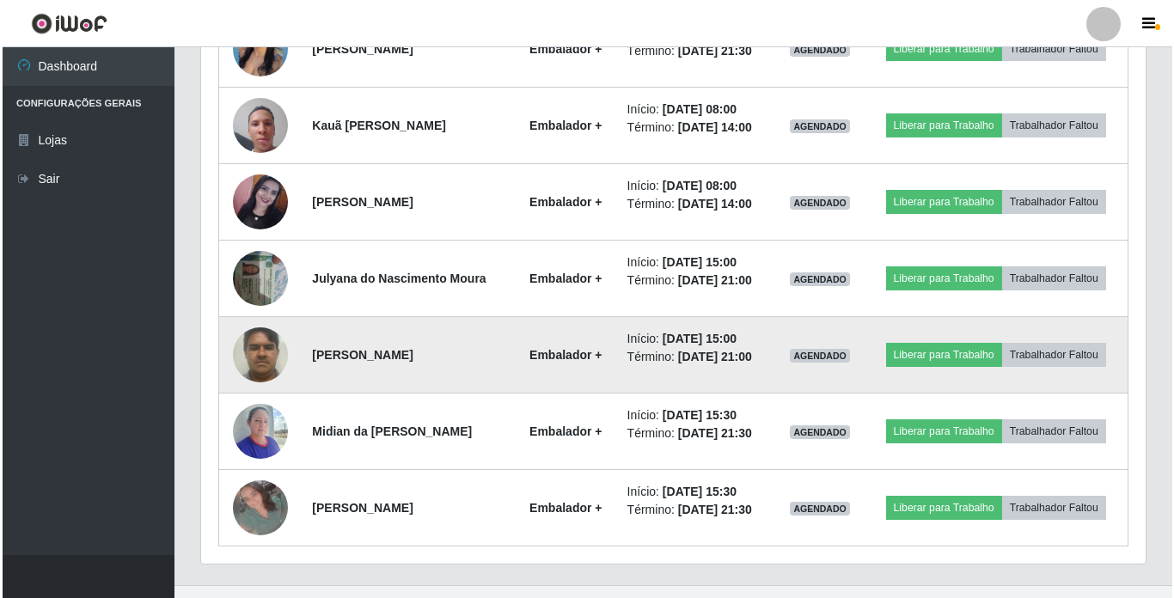
scroll to position [1155, 0]
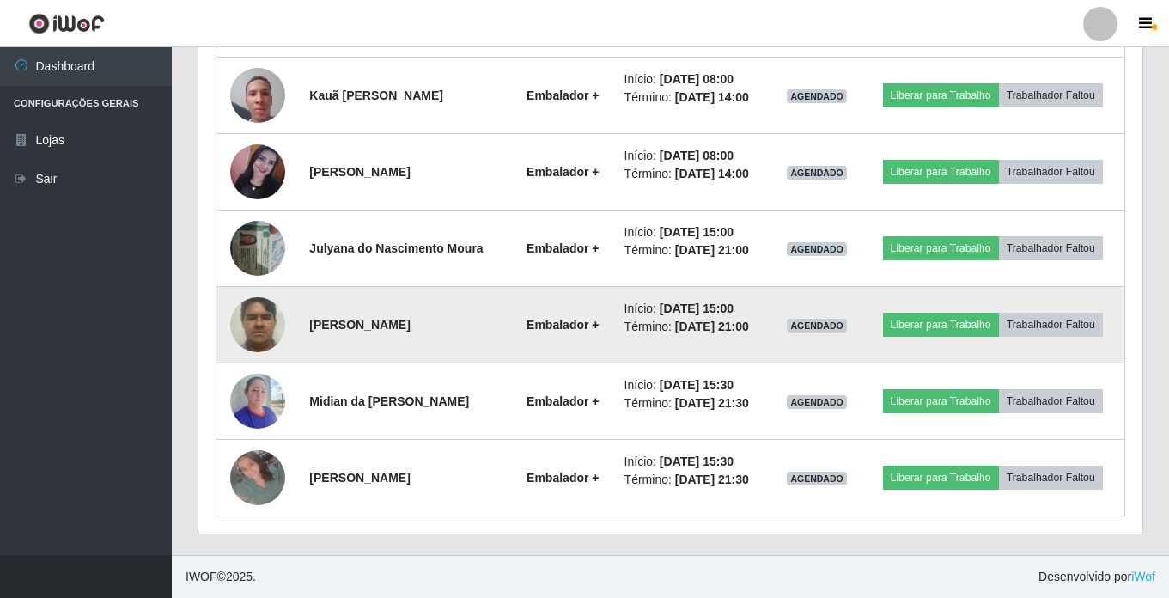
click at [263, 328] on img at bounding box center [257, 324] width 55 height 73
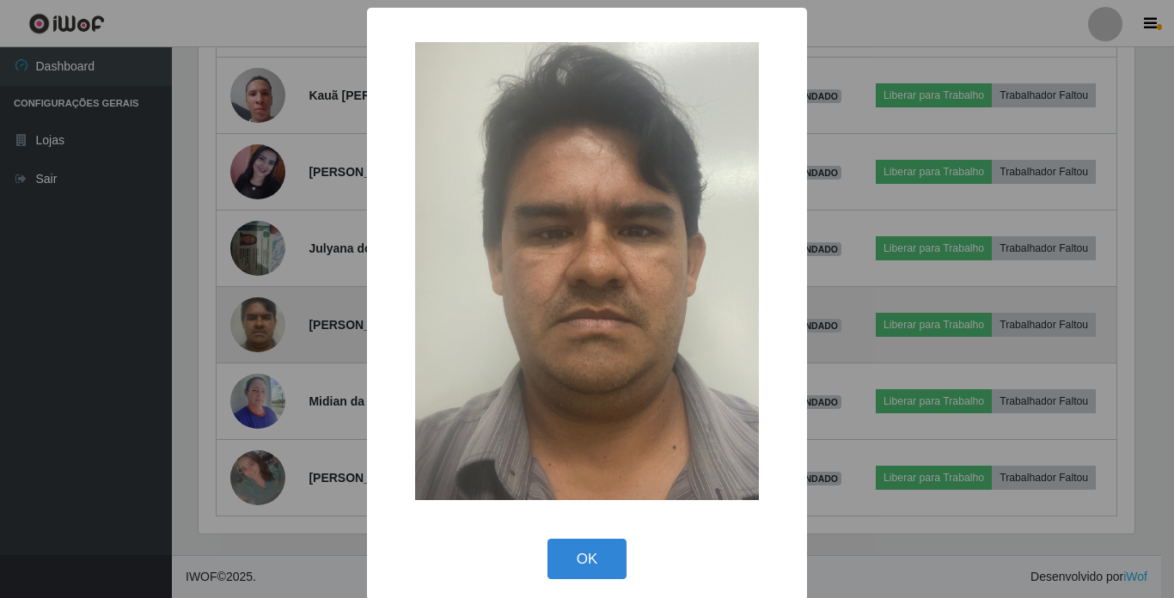
click at [263, 328] on div "× OK Cancel" at bounding box center [587, 299] width 1174 height 598
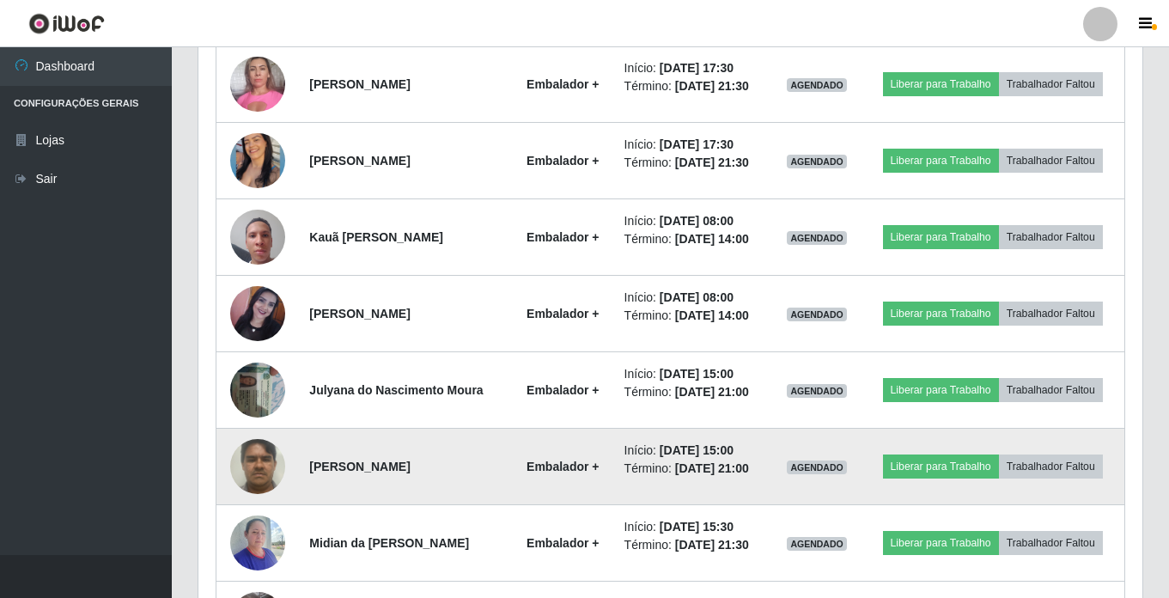
scroll to position [983, 0]
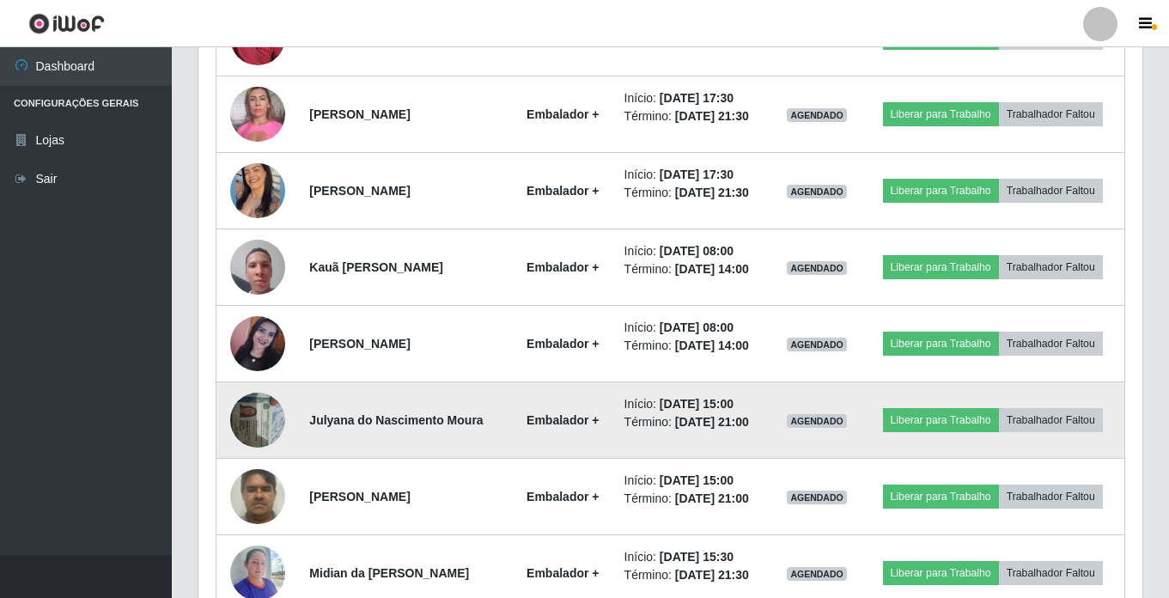
click at [263, 405] on img at bounding box center [257, 419] width 55 height 73
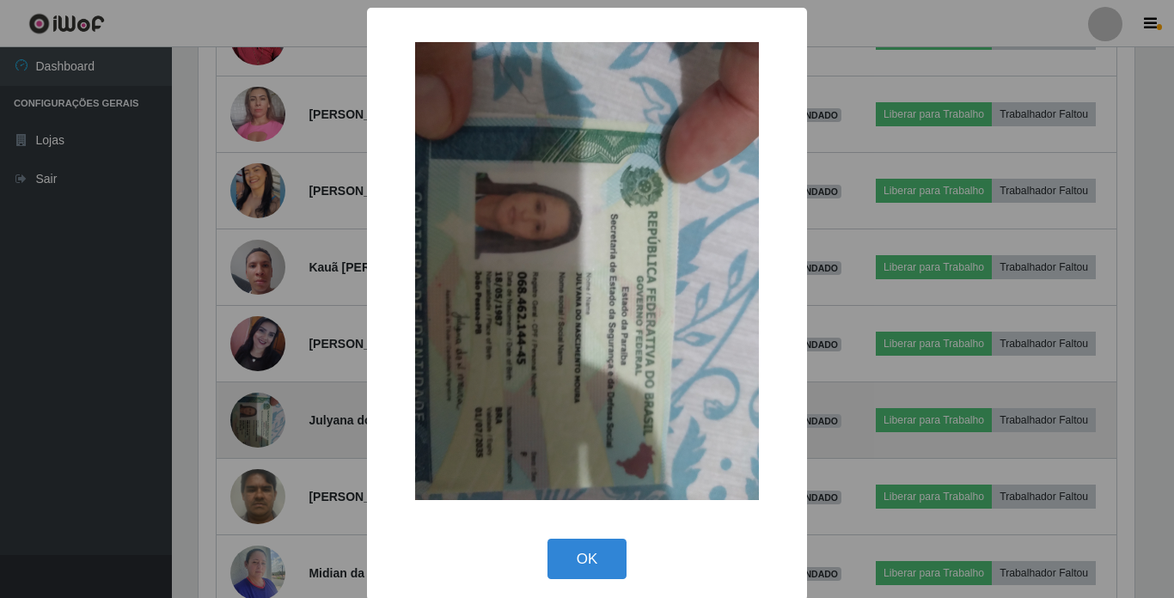
click at [263, 405] on div "× OK Cancel" at bounding box center [587, 299] width 1174 height 598
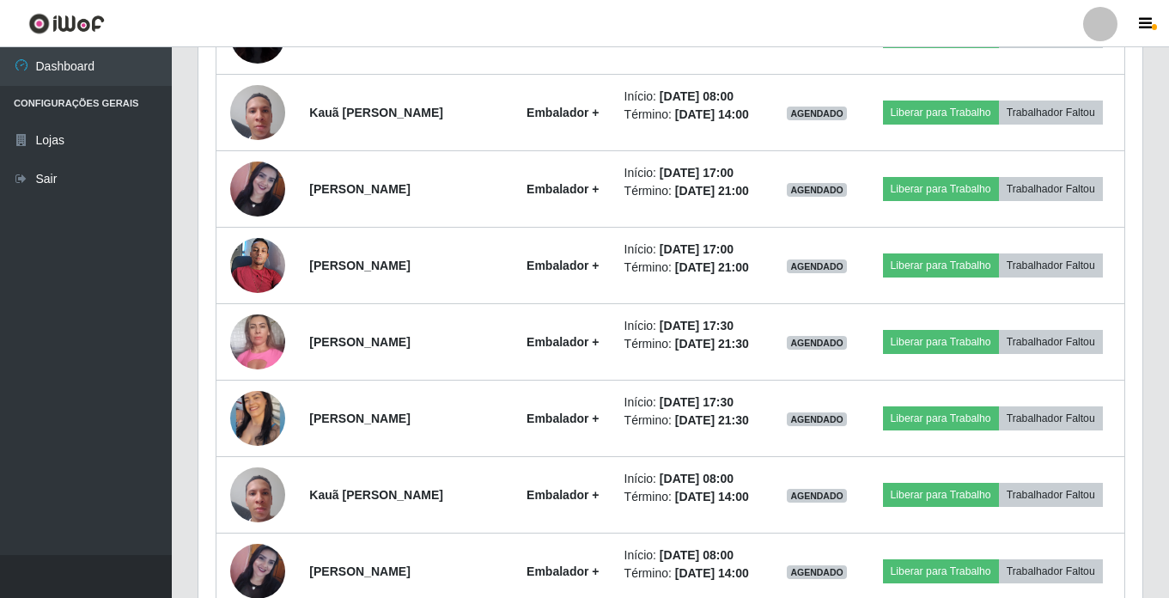
scroll to position [725, 0]
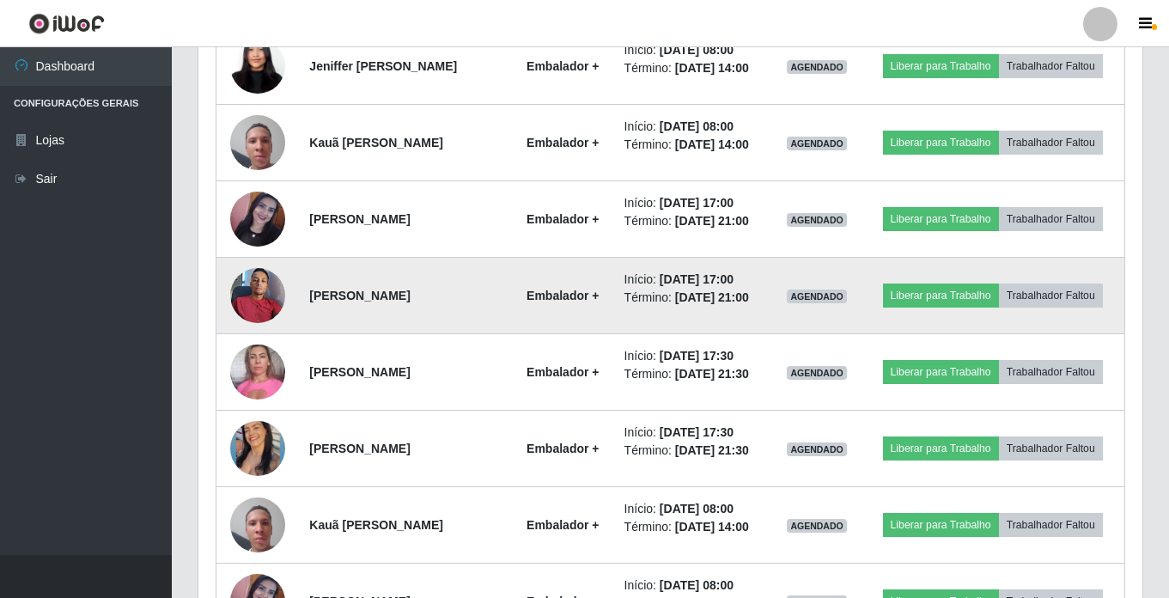
click at [249, 299] on img at bounding box center [257, 295] width 55 height 73
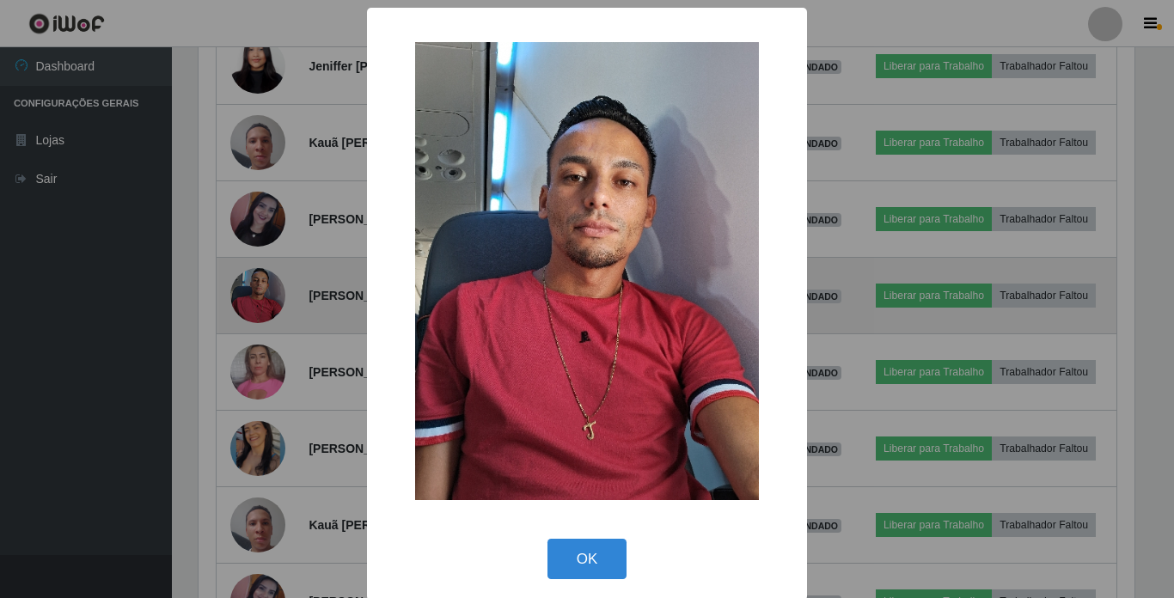
click at [249, 299] on div "× OK Cancel" at bounding box center [587, 299] width 1174 height 598
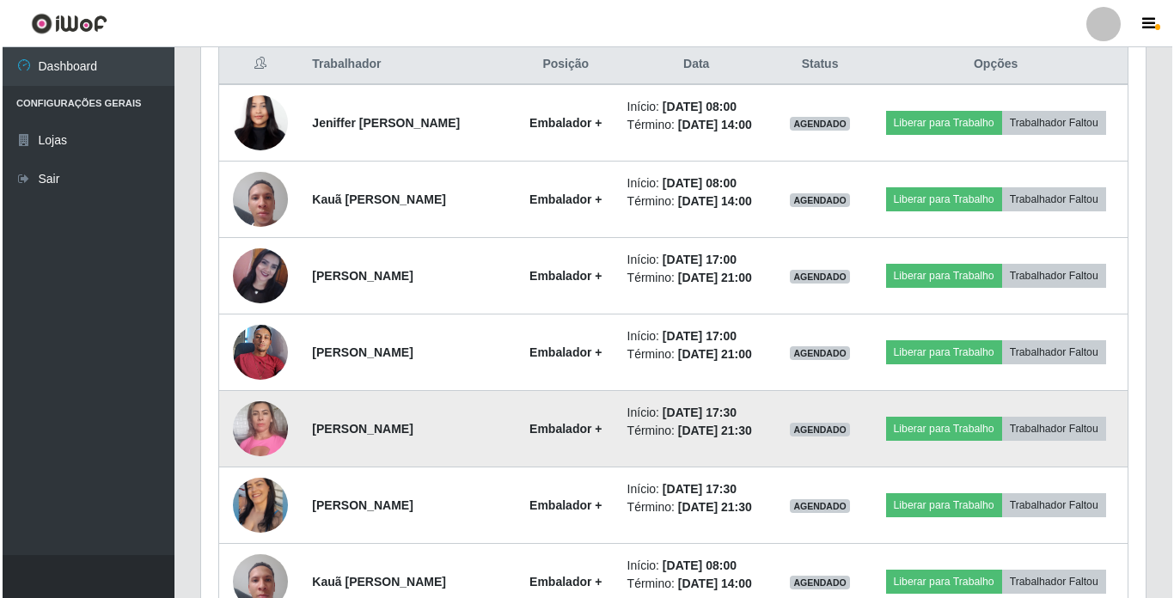
scroll to position [639, 0]
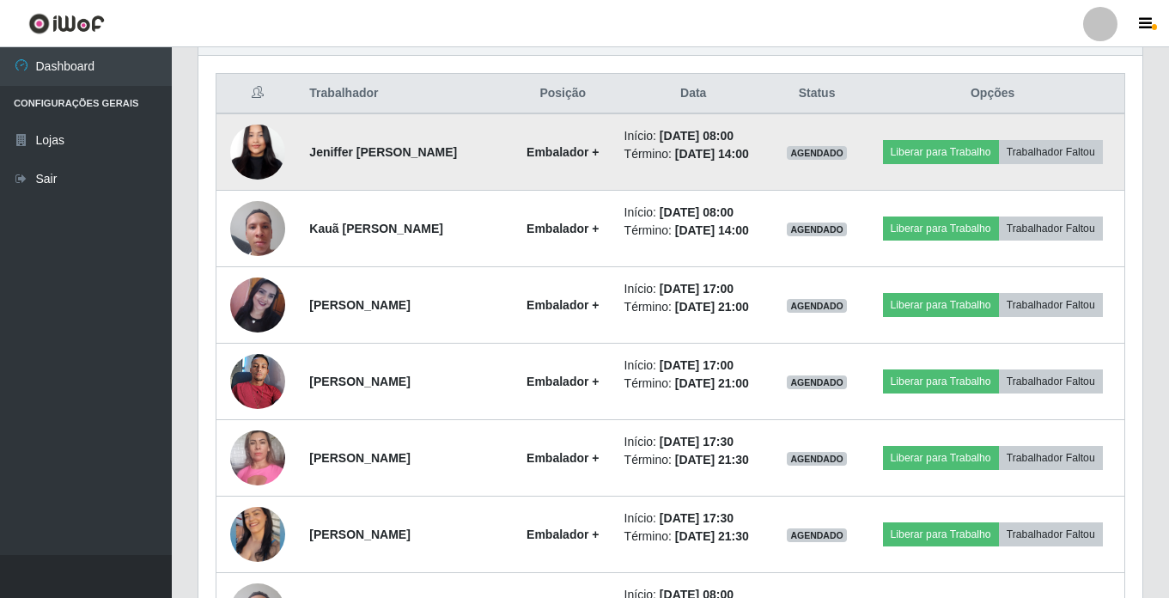
click at [252, 135] on img at bounding box center [257, 152] width 55 height 119
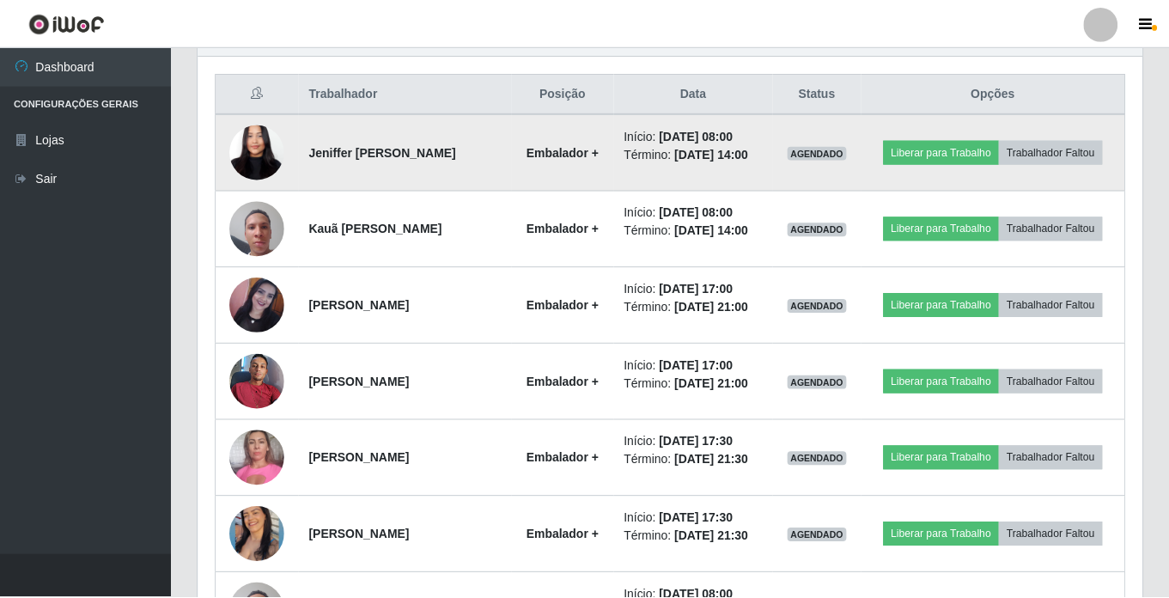
scroll to position [357, 936]
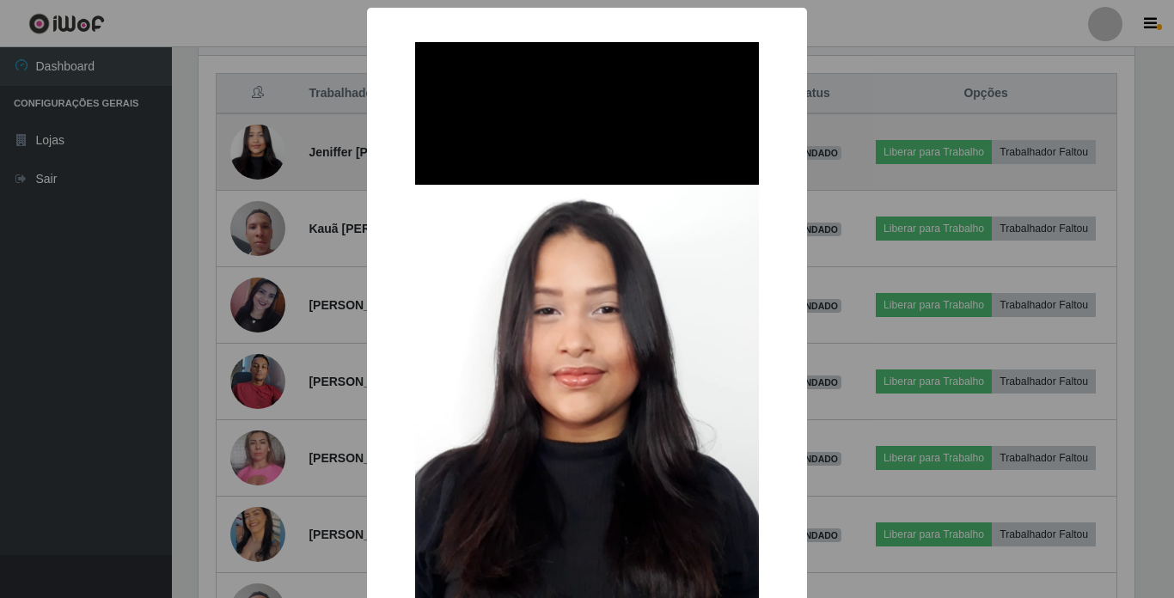
click at [252, 135] on div "× OK Cancel" at bounding box center [587, 299] width 1174 height 598
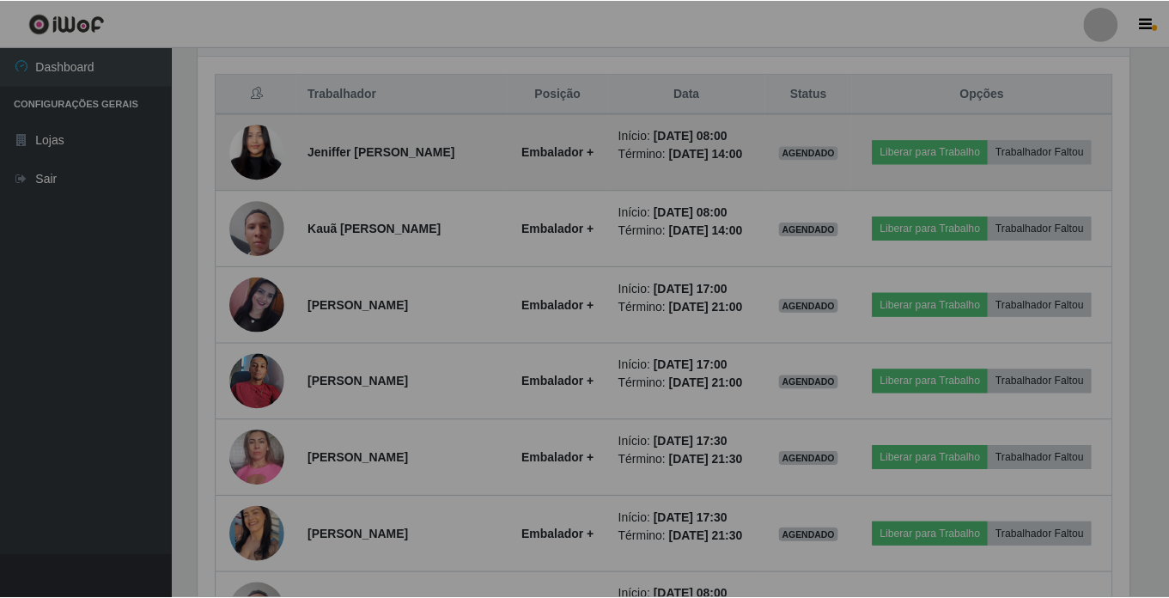
scroll to position [357, 944]
